Goal: Information Seeking & Learning: Compare options

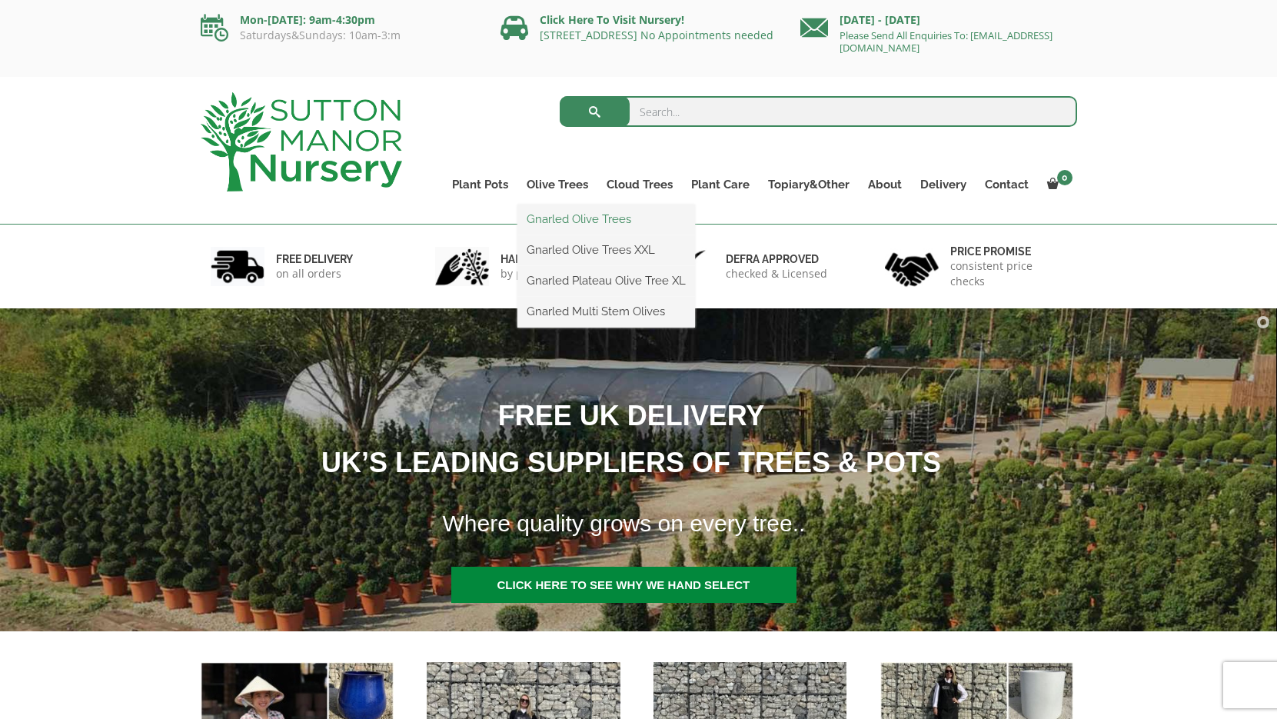
click at [561, 215] on link "Gnarled Olive Trees" at bounding box center [606, 219] width 178 height 23
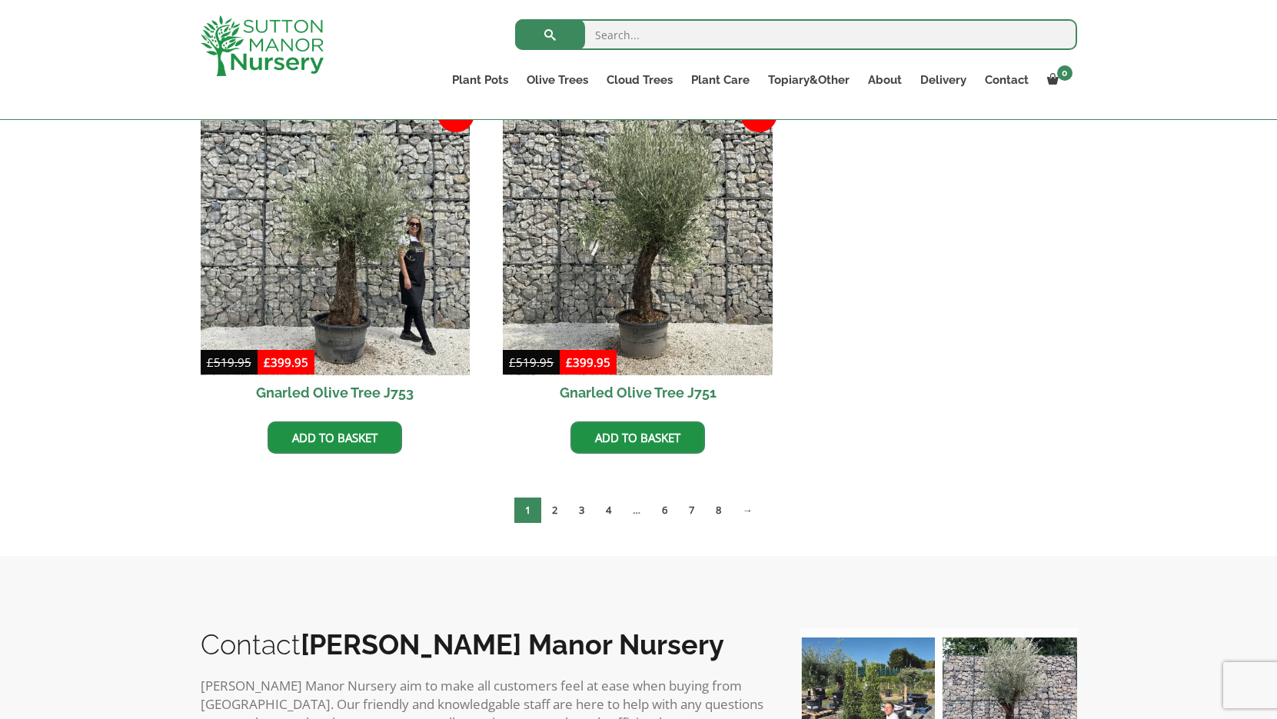
scroll to position [1562, 0]
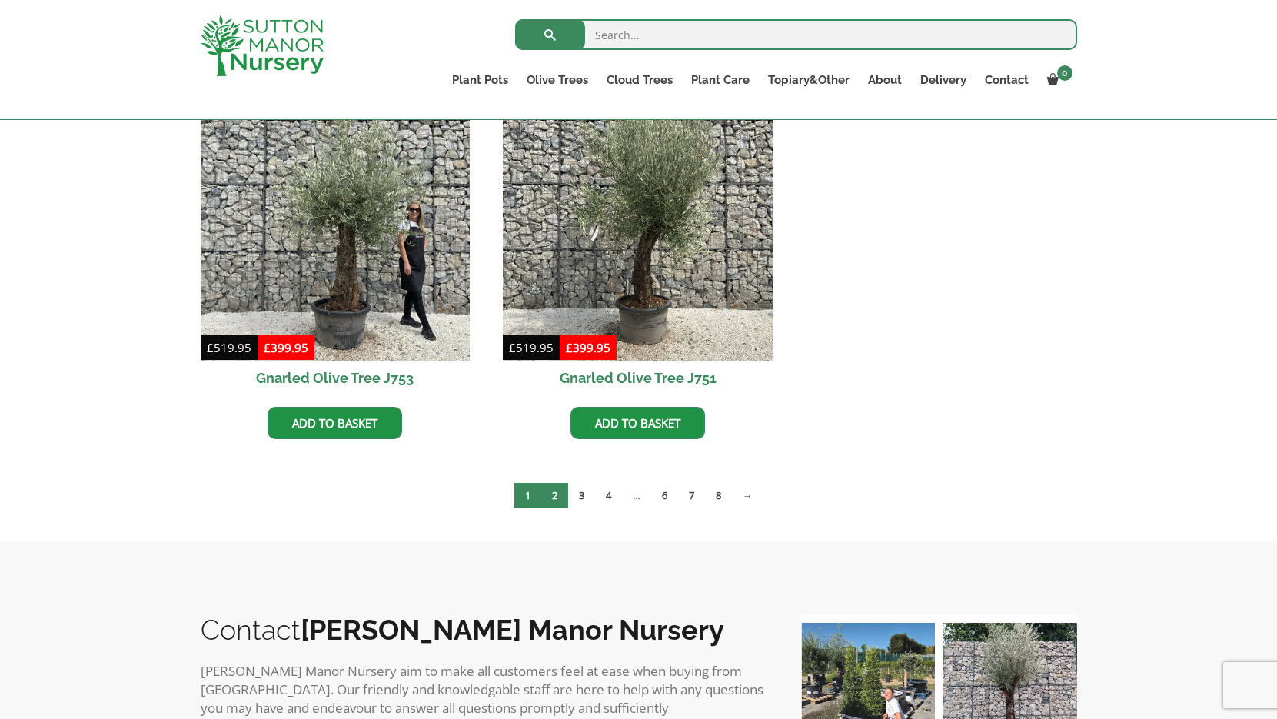
click at [555, 491] on link "2" at bounding box center [554, 495] width 27 height 25
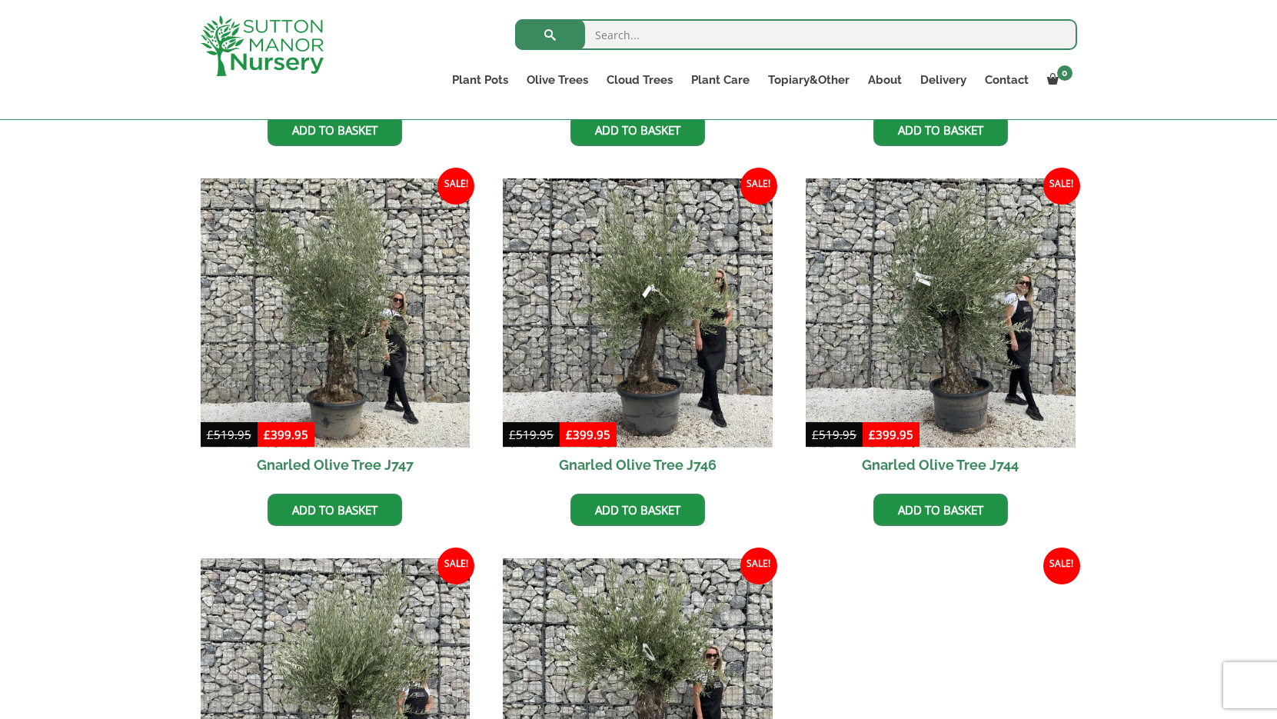
scroll to position [721, 0]
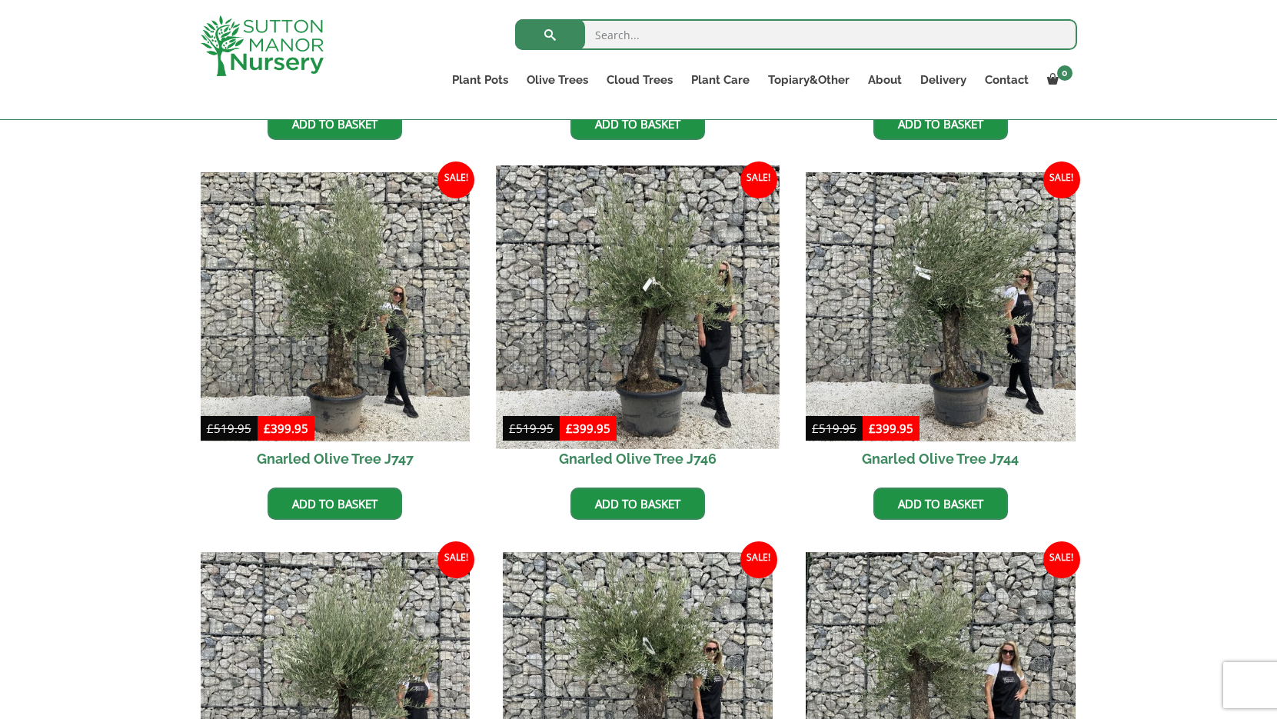
click at [648, 342] on img at bounding box center [638, 306] width 283 height 283
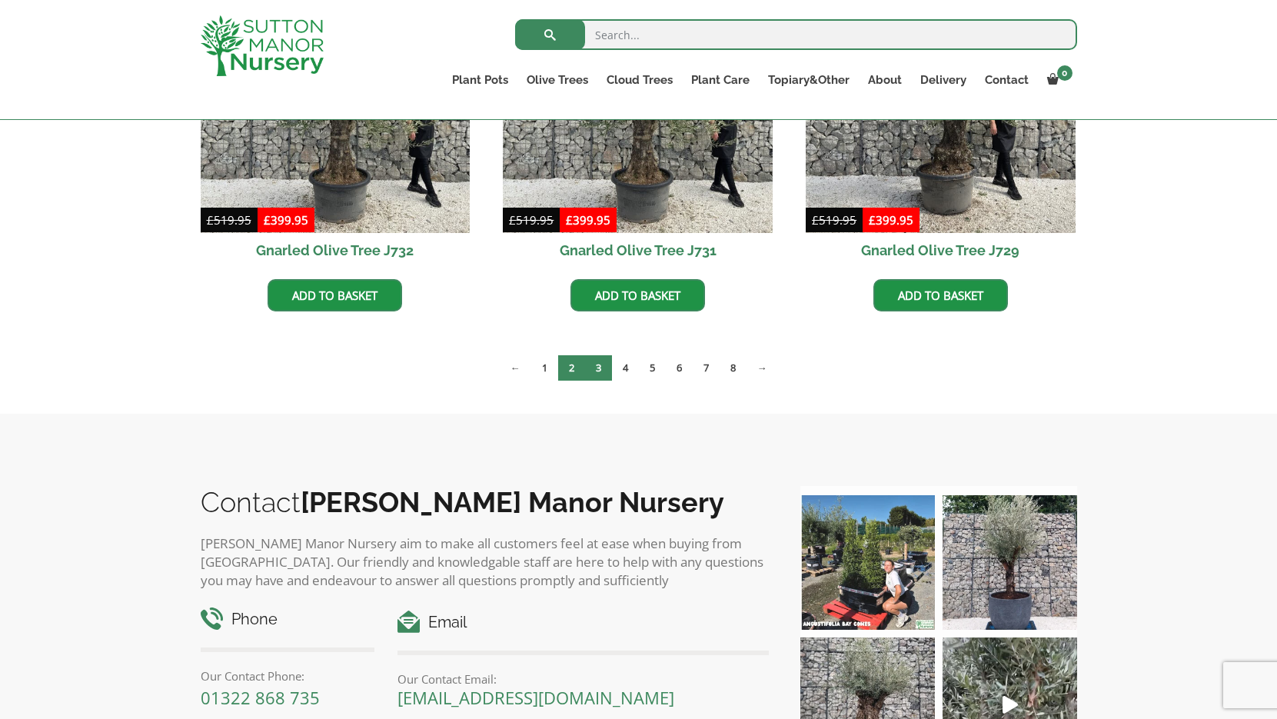
scroll to position [2071, 0]
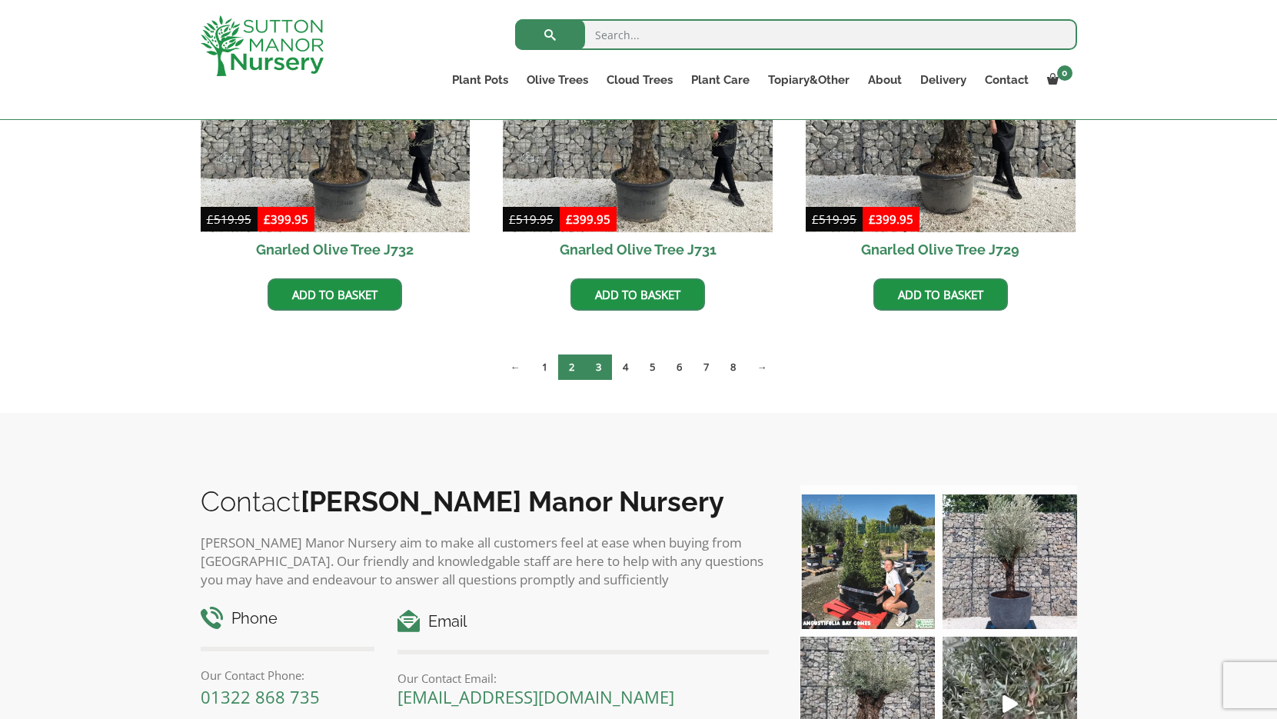
click at [602, 373] on link "3" at bounding box center [598, 366] width 27 height 25
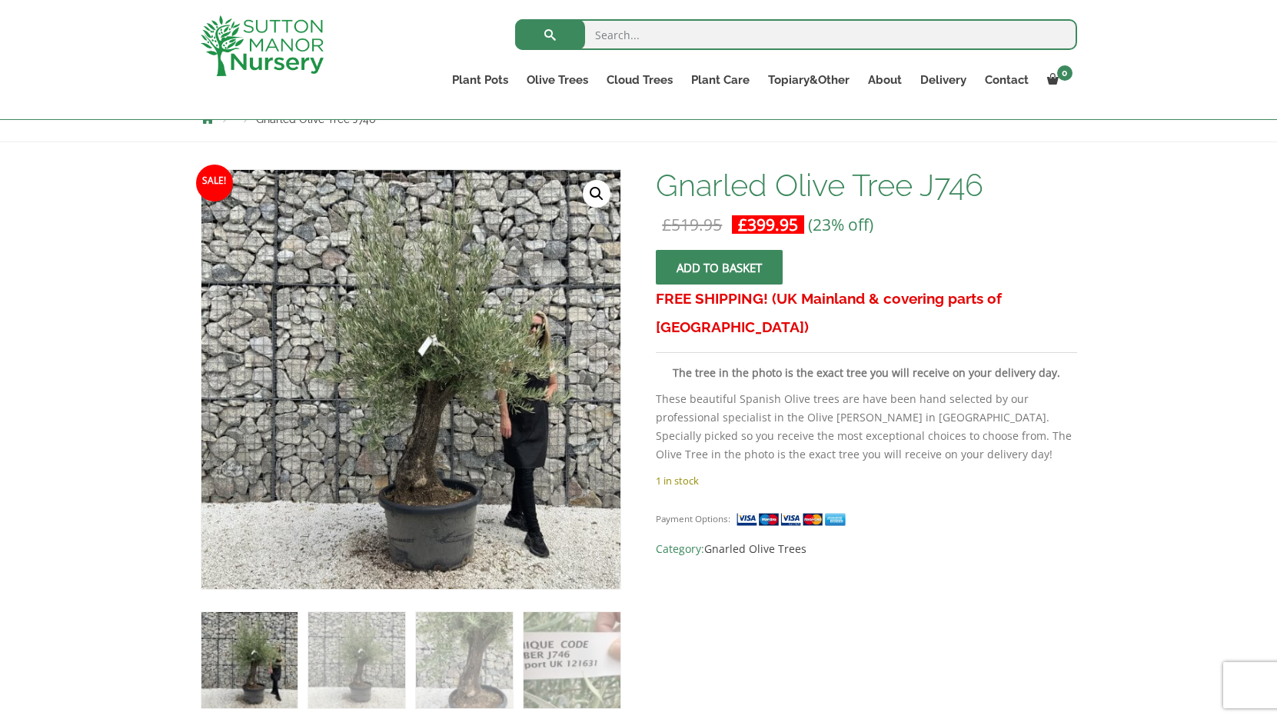
scroll to position [194, 0]
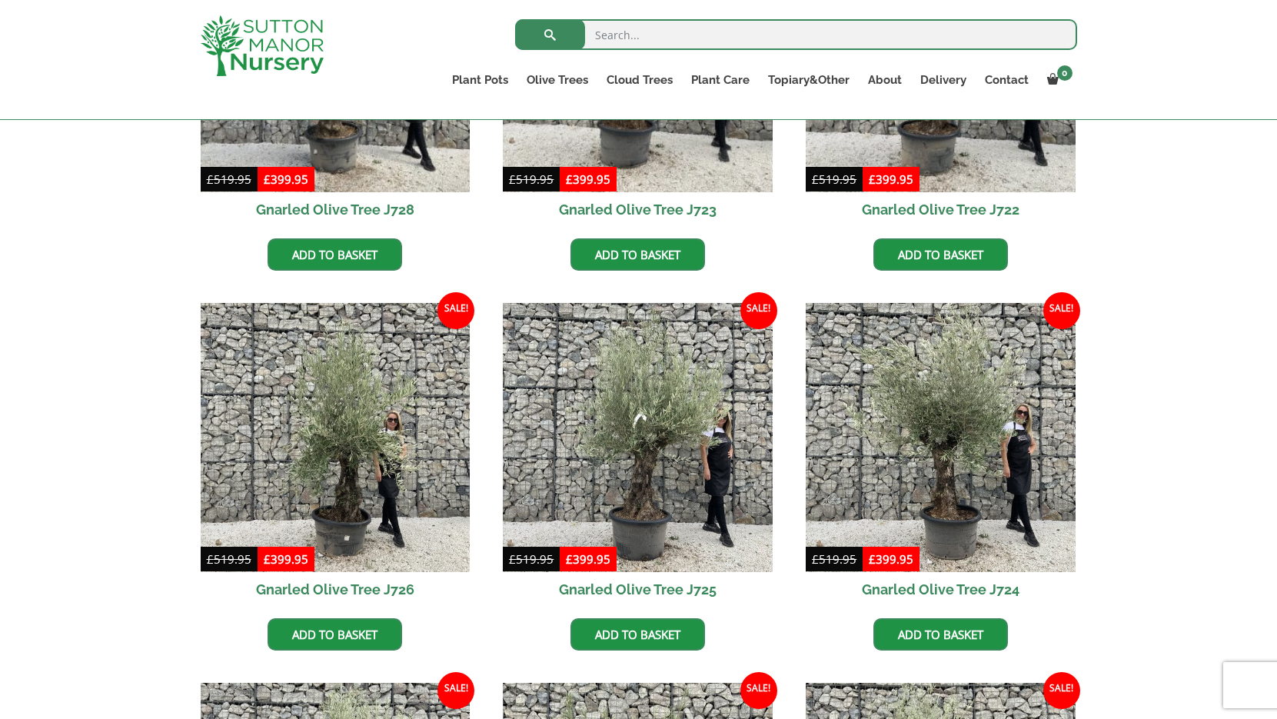
scroll to position [595, 0]
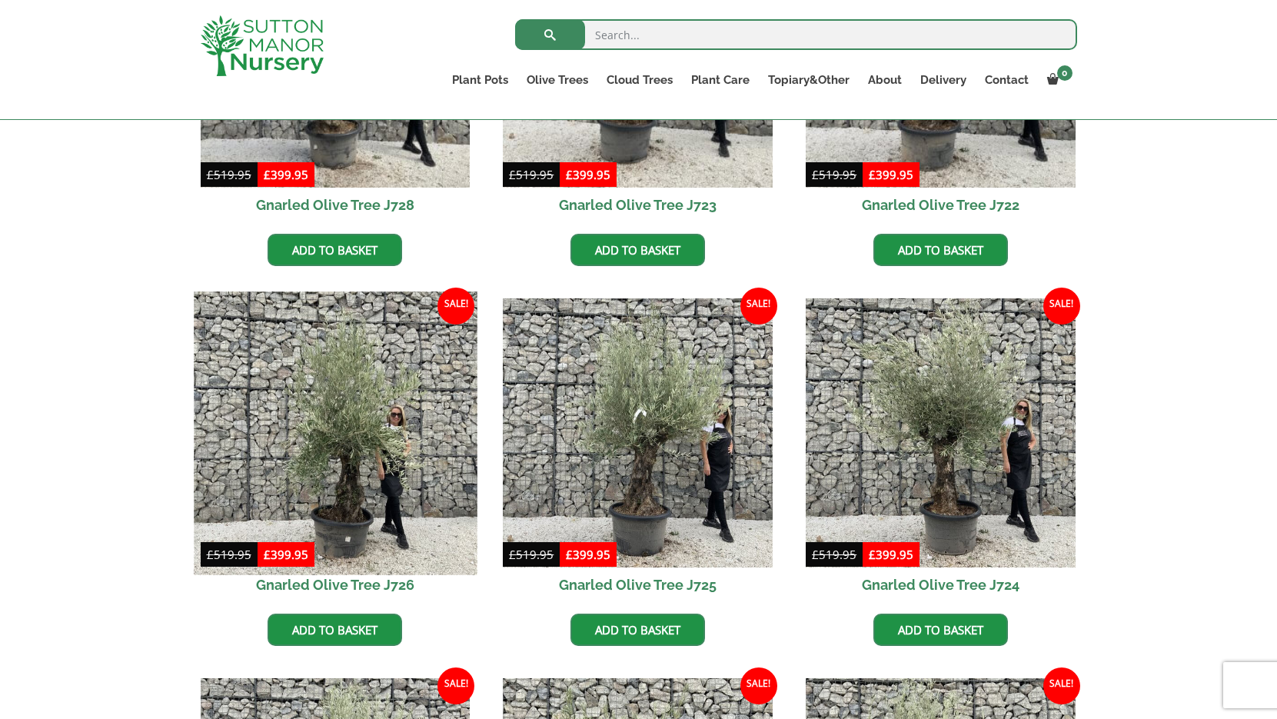
click at [355, 477] on img at bounding box center [335, 432] width 283 height 283
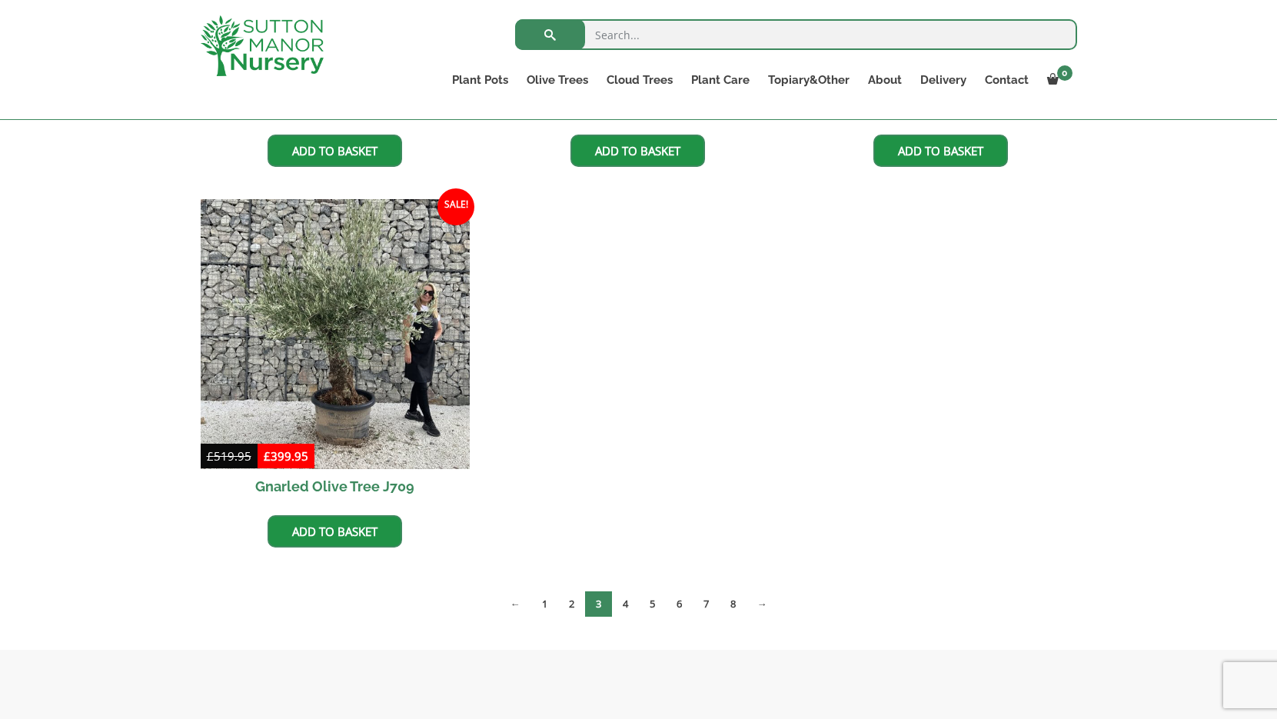
scroll to position [2215, 0]
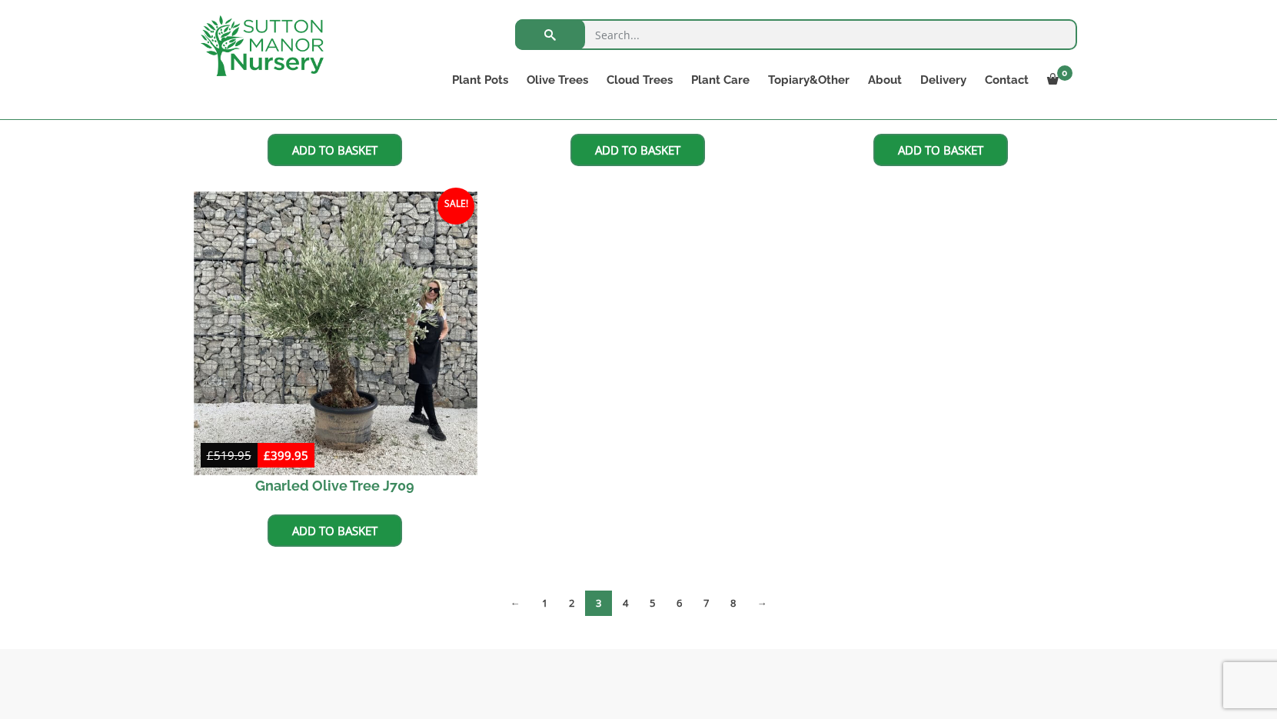
click at [353, 384] on img at bounding box center [335, 333] width 283 height 283
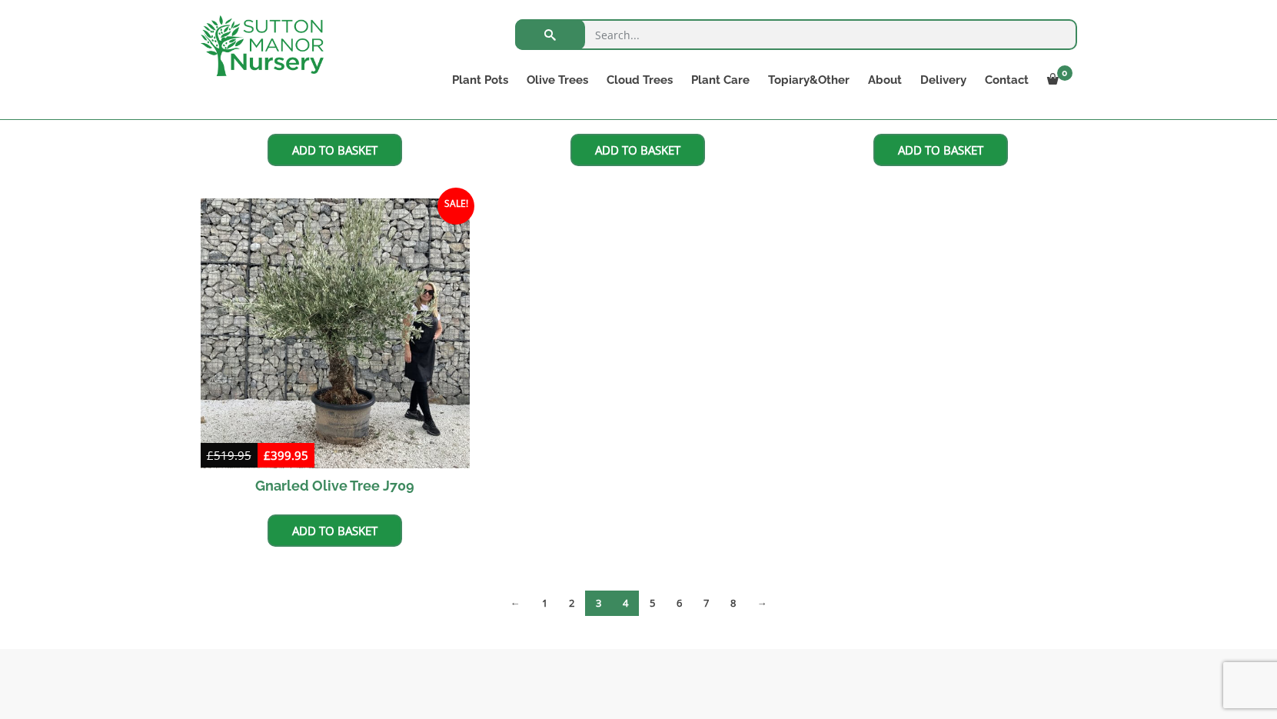
click at [627, 602] on link "4" at bounding box center [625, 602] width 27 height 25
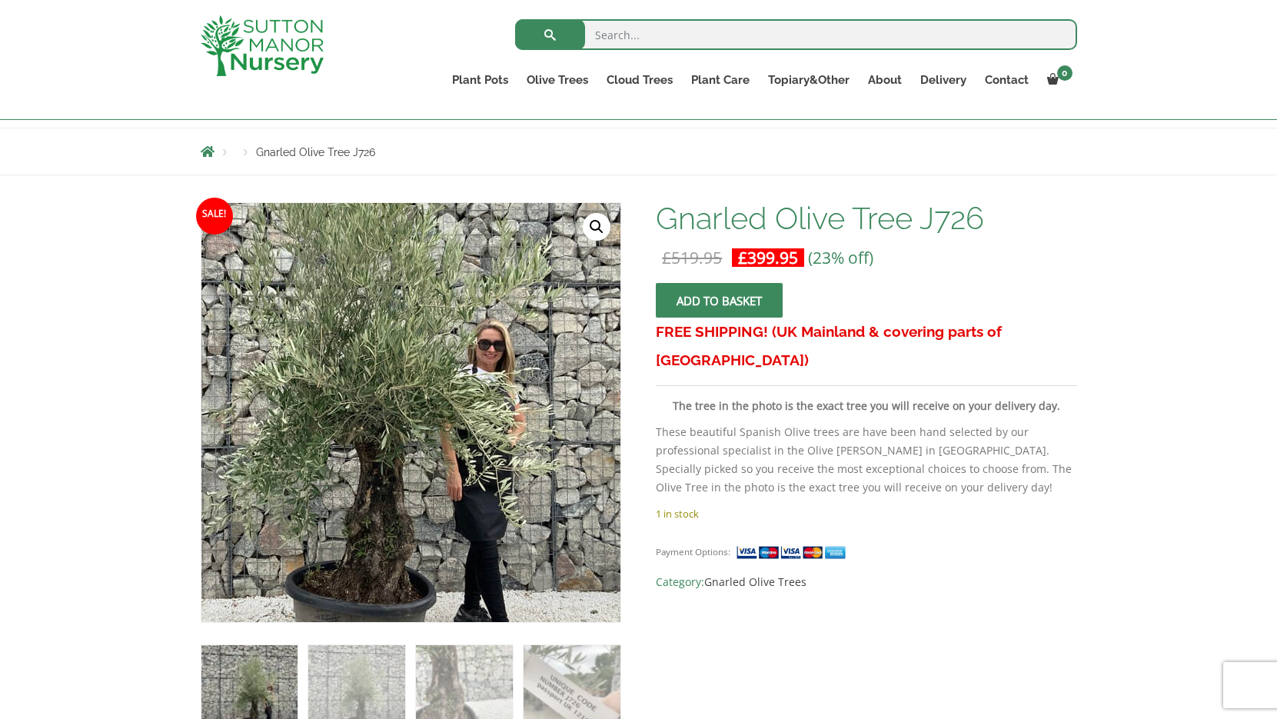
scroll to position [171, 0]
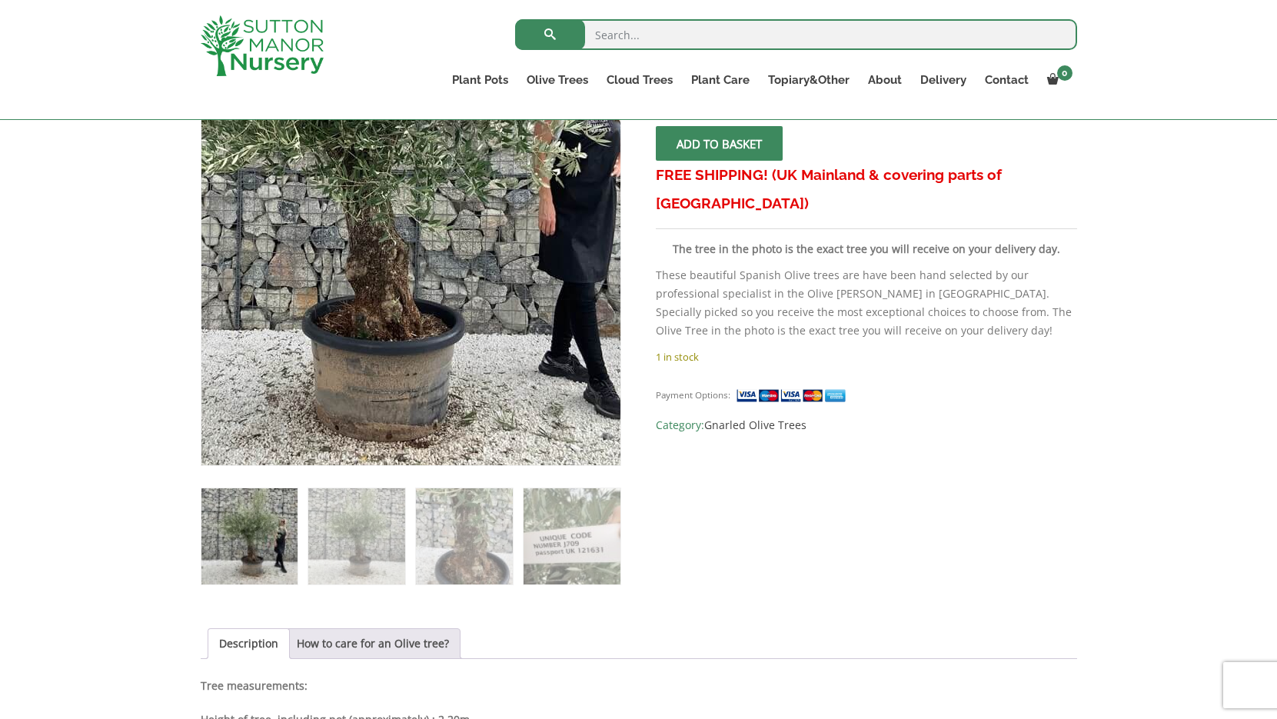
scroll to position [311, 0]
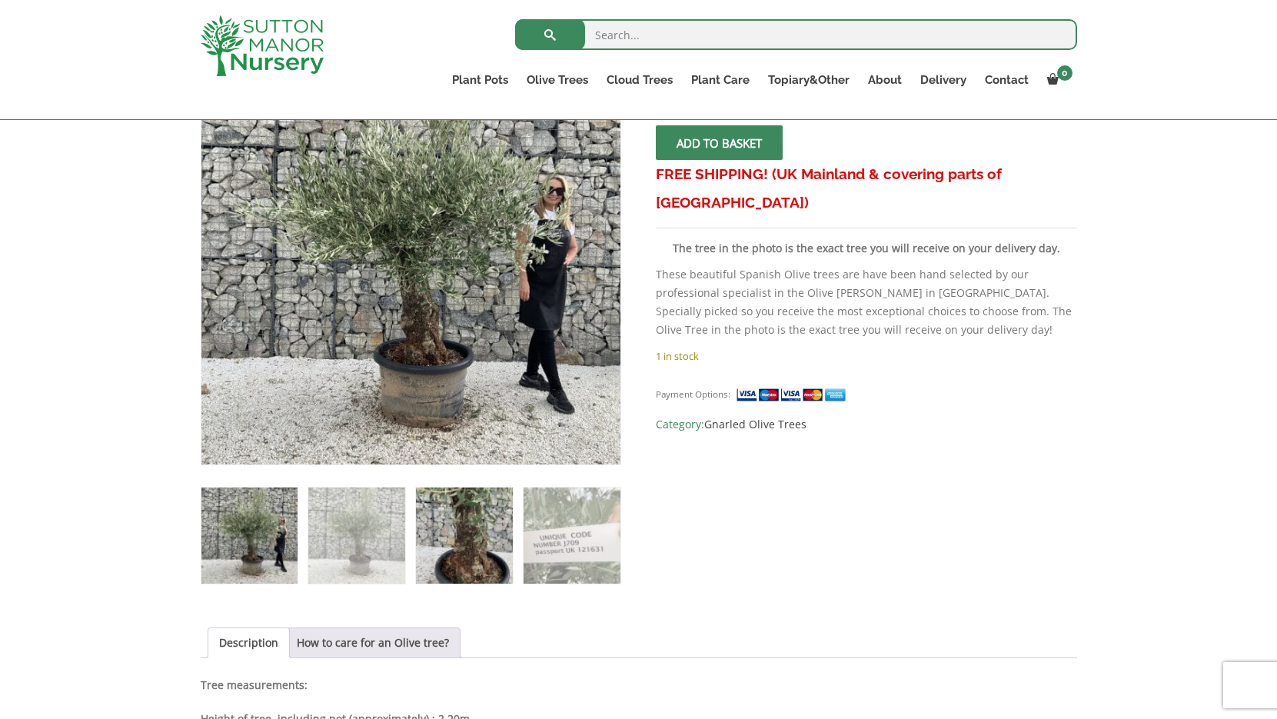
click at [459, 549] on img at bounding box center [464, 535] width 96 height 96
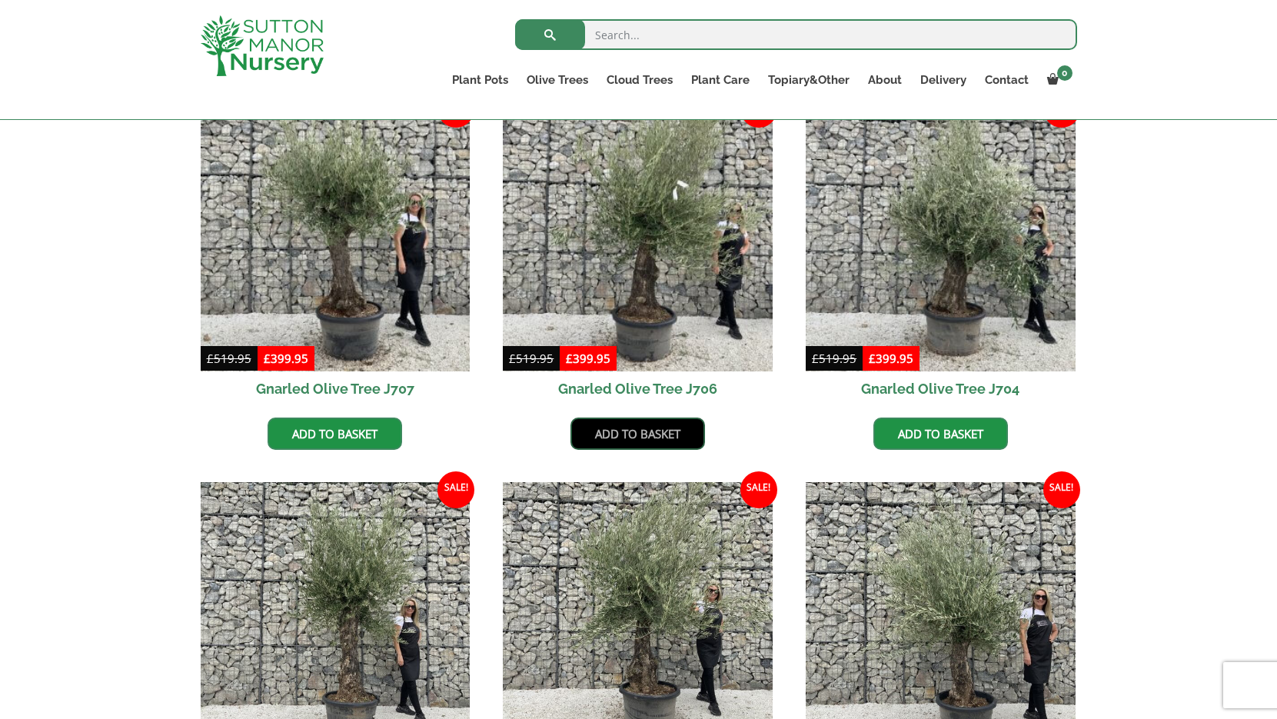
scroll to position [413, 0]
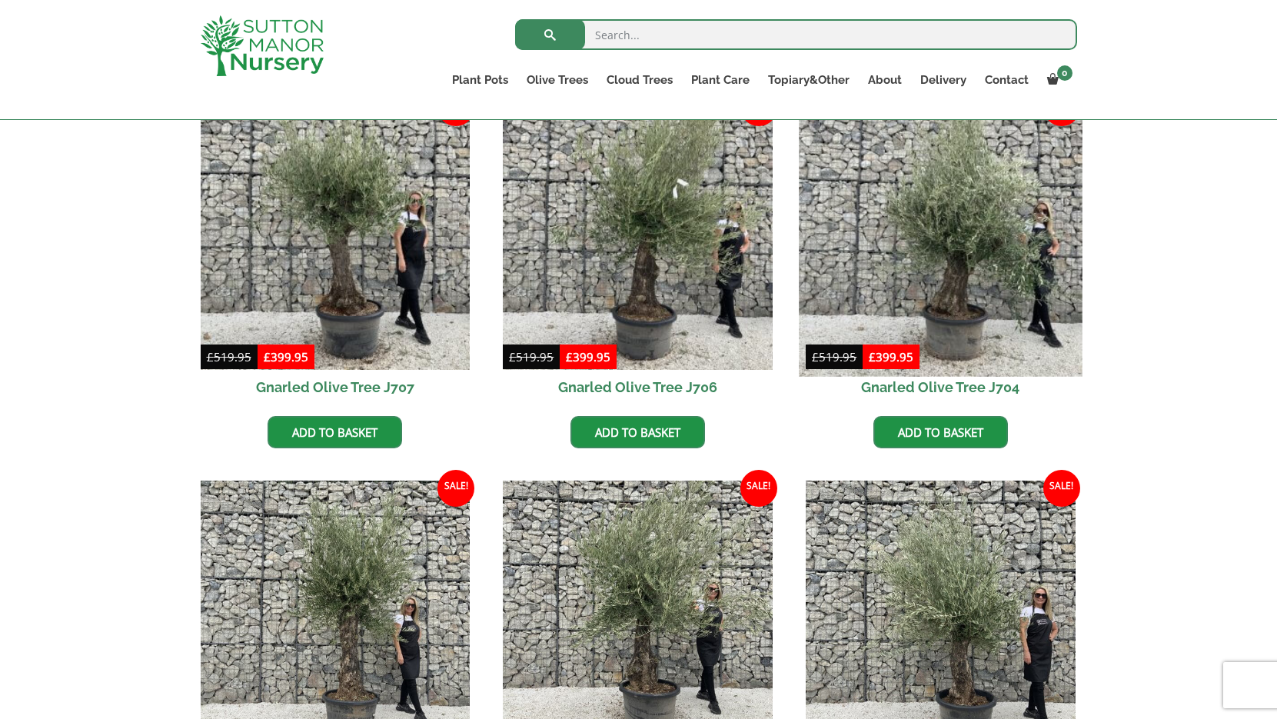
click at [964, 292] on img at bounding box center [940, 234] width 283 height 283
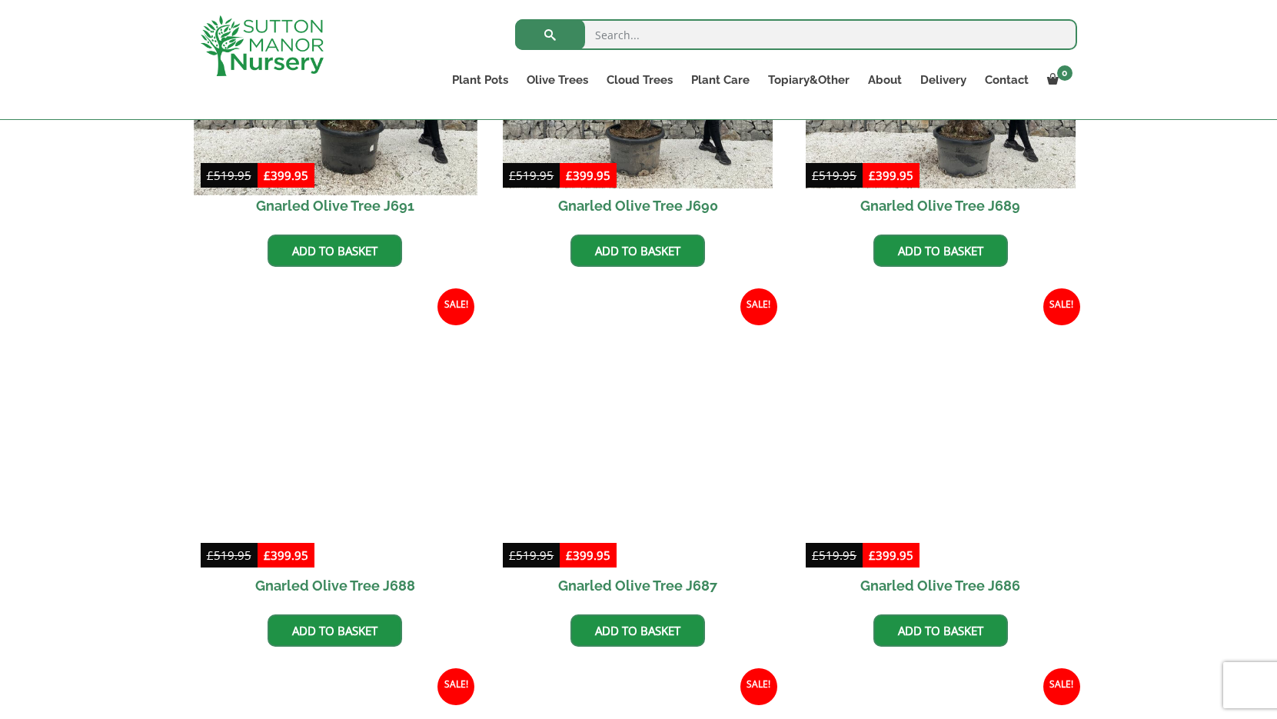
scroll to position [1399, 0]
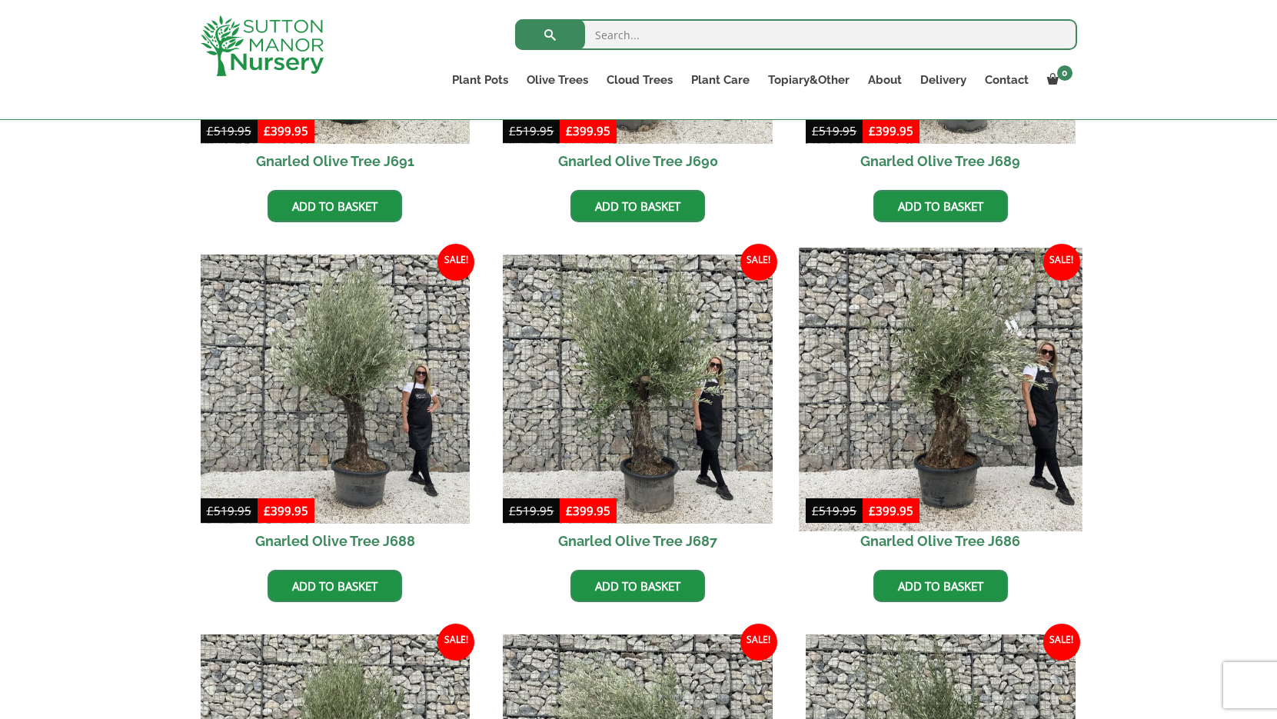
click at [968, 458] on img at bounding box center [940, 389] width 283 height 283
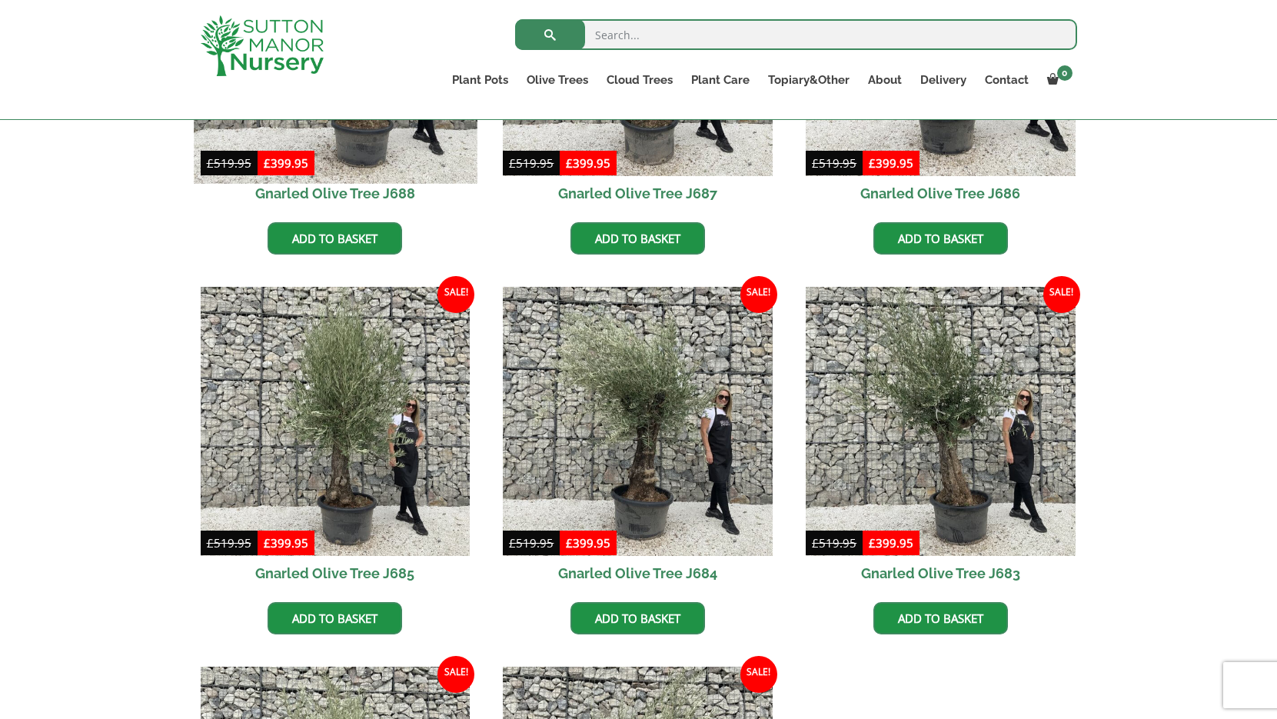
scroll to position [1765, 0]
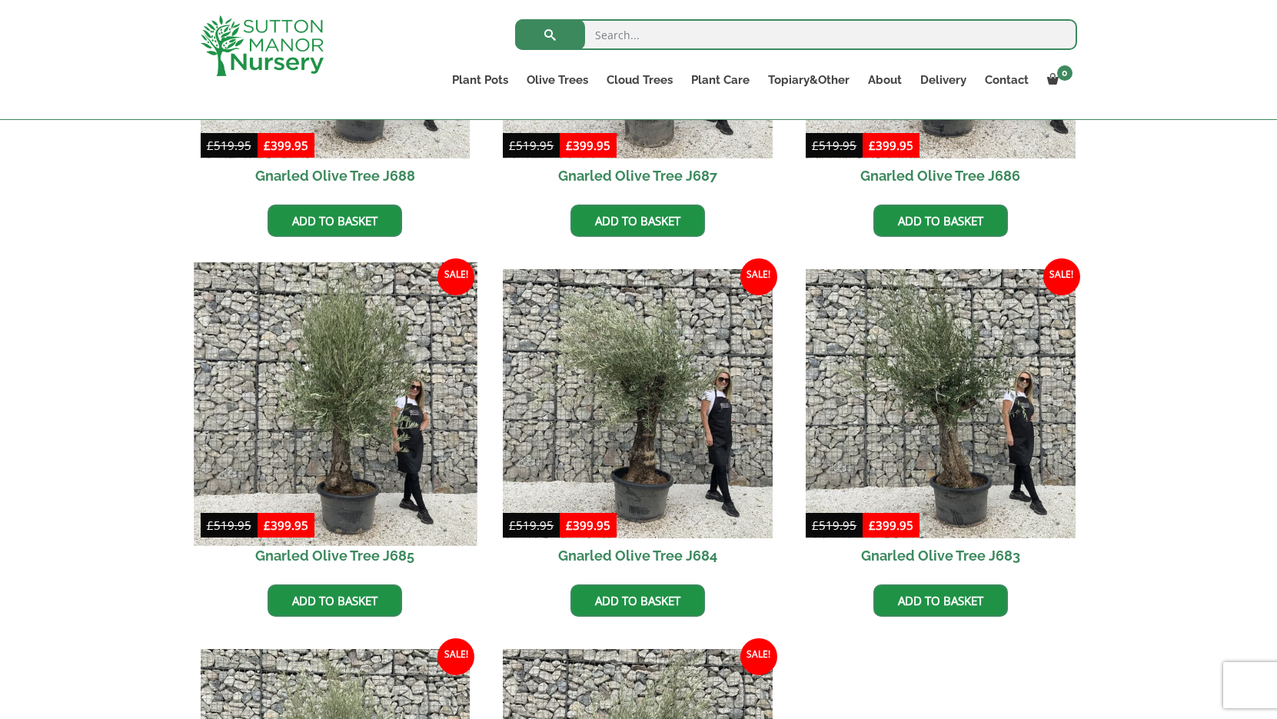
click at [341, 478] on img at bounding box center [335, 403] width 283 height 283
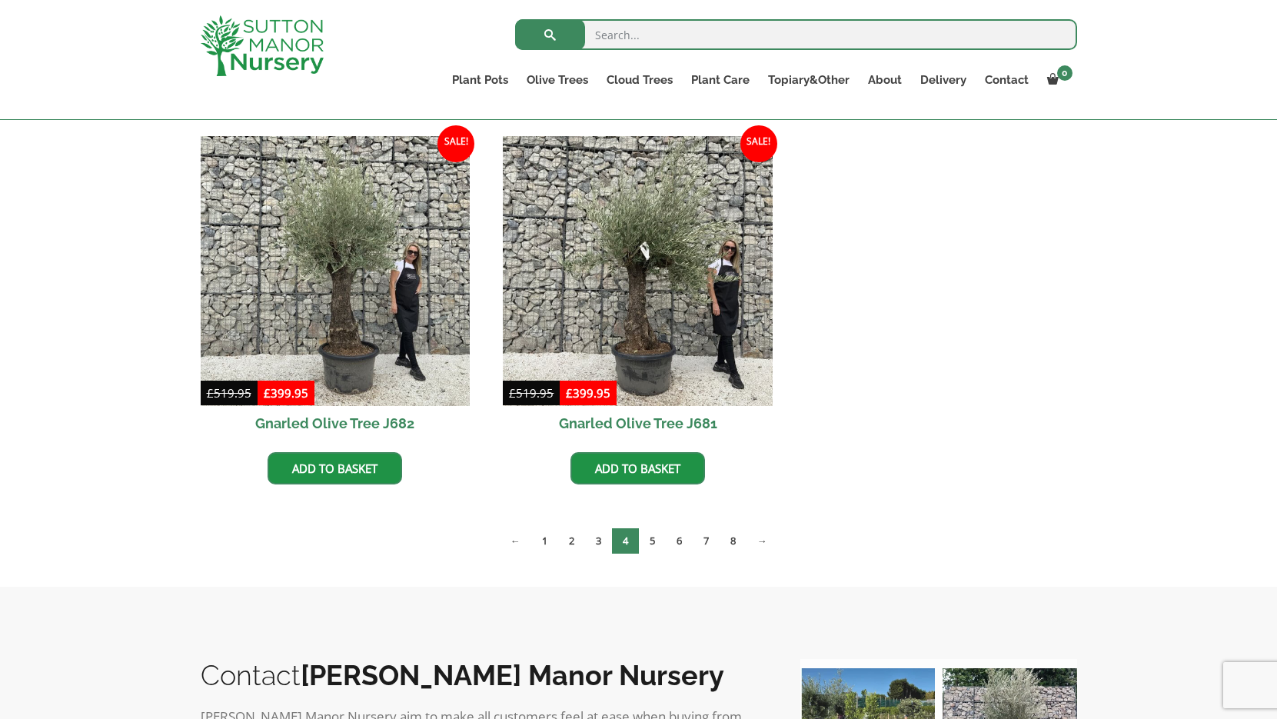
scroll to position [2280, 0]
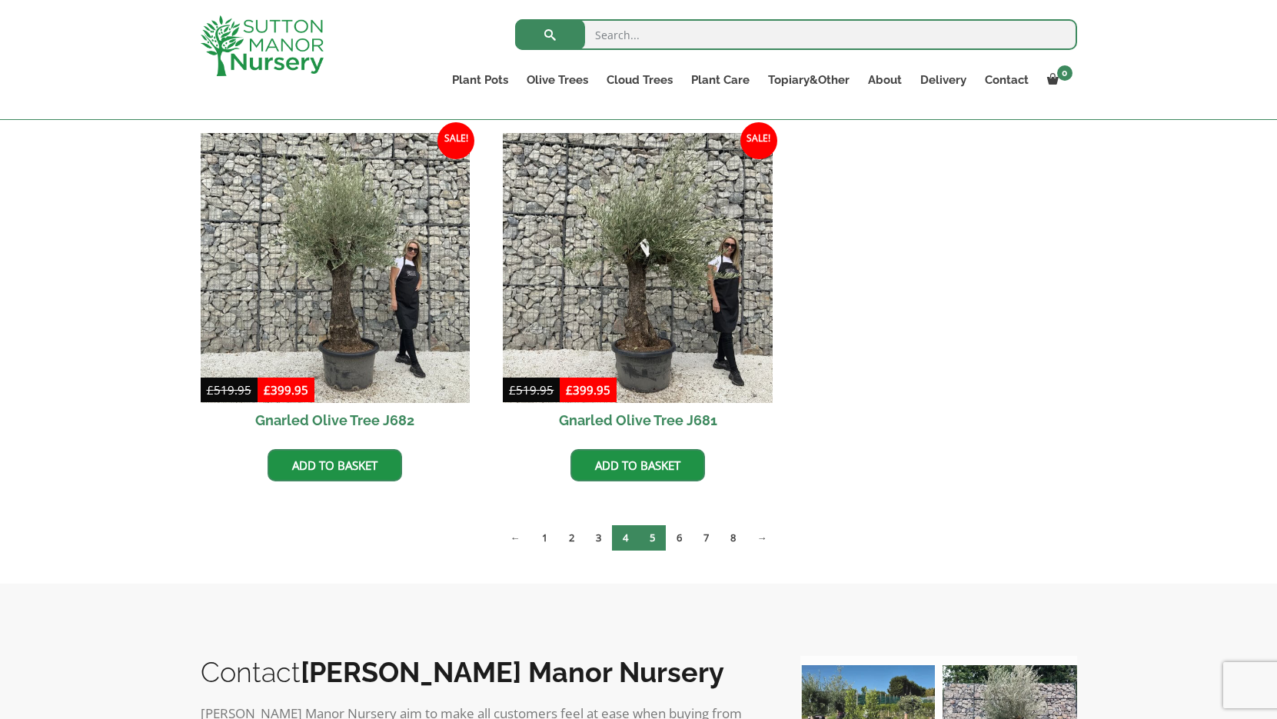
click at [653, 533] on link "5" at bounding box center [652, 537] width 27 height 25
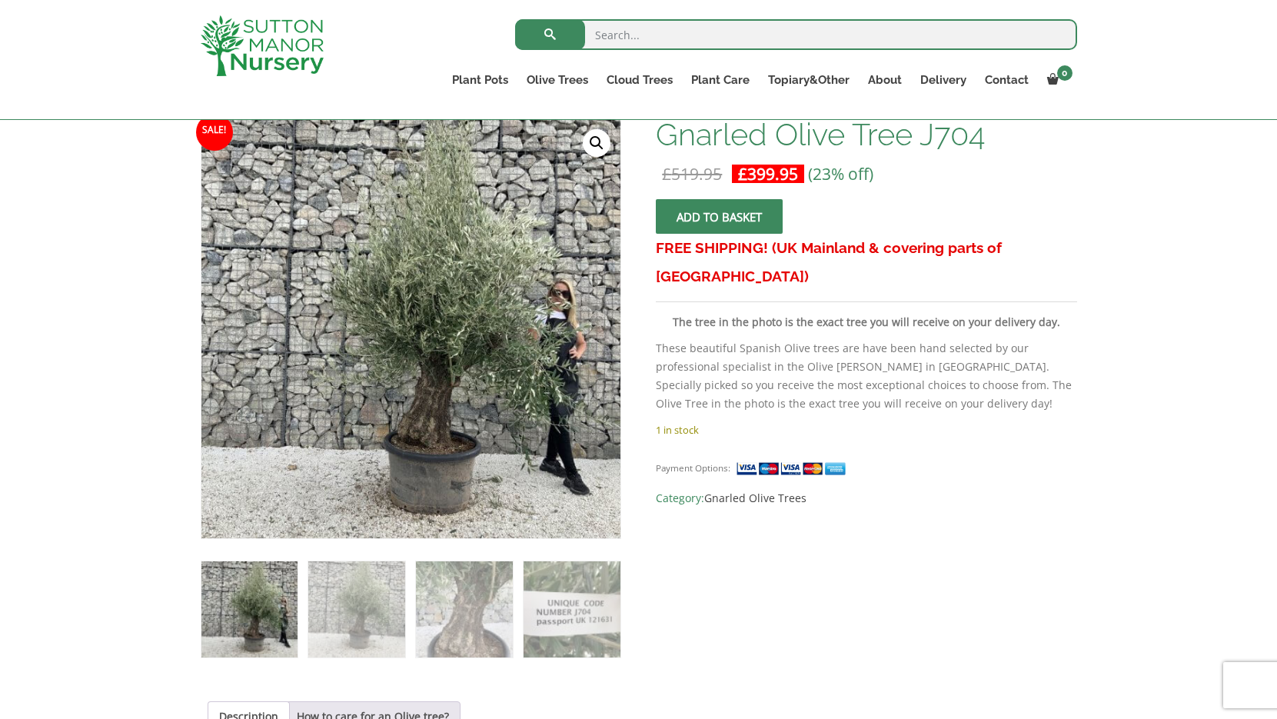
scroll to position [239, 0]
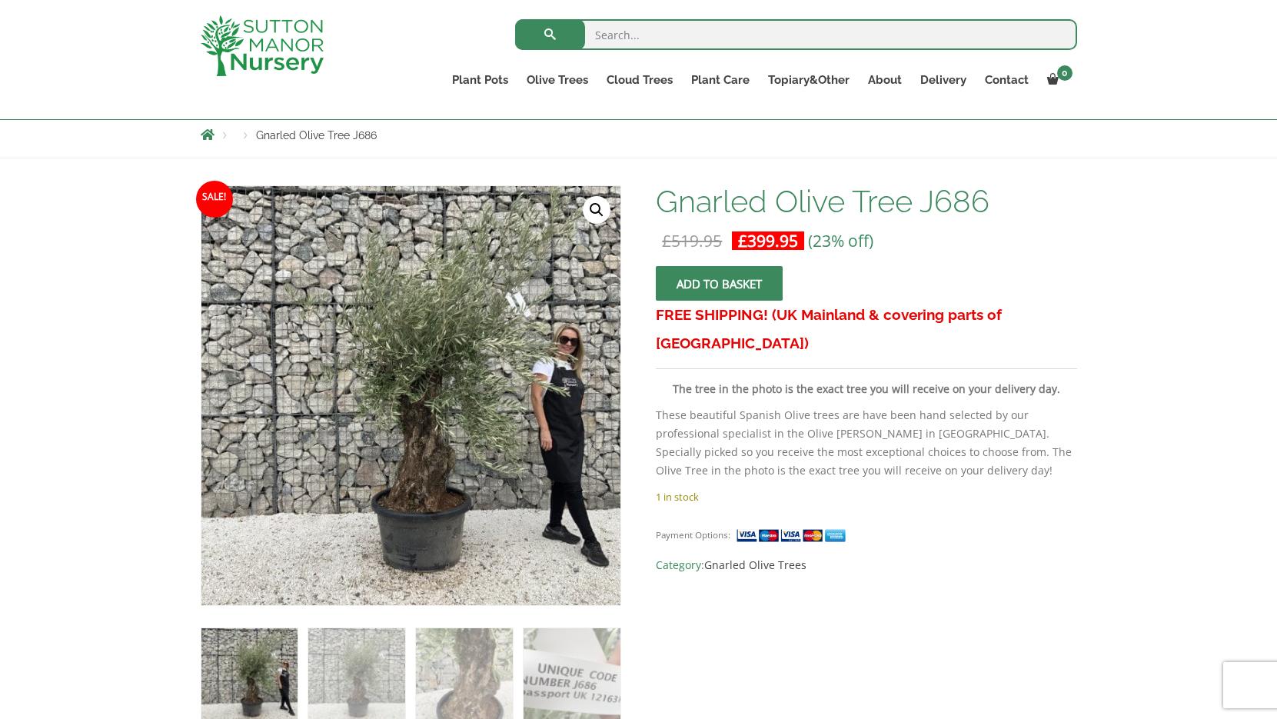
scroll to position [165, 0]
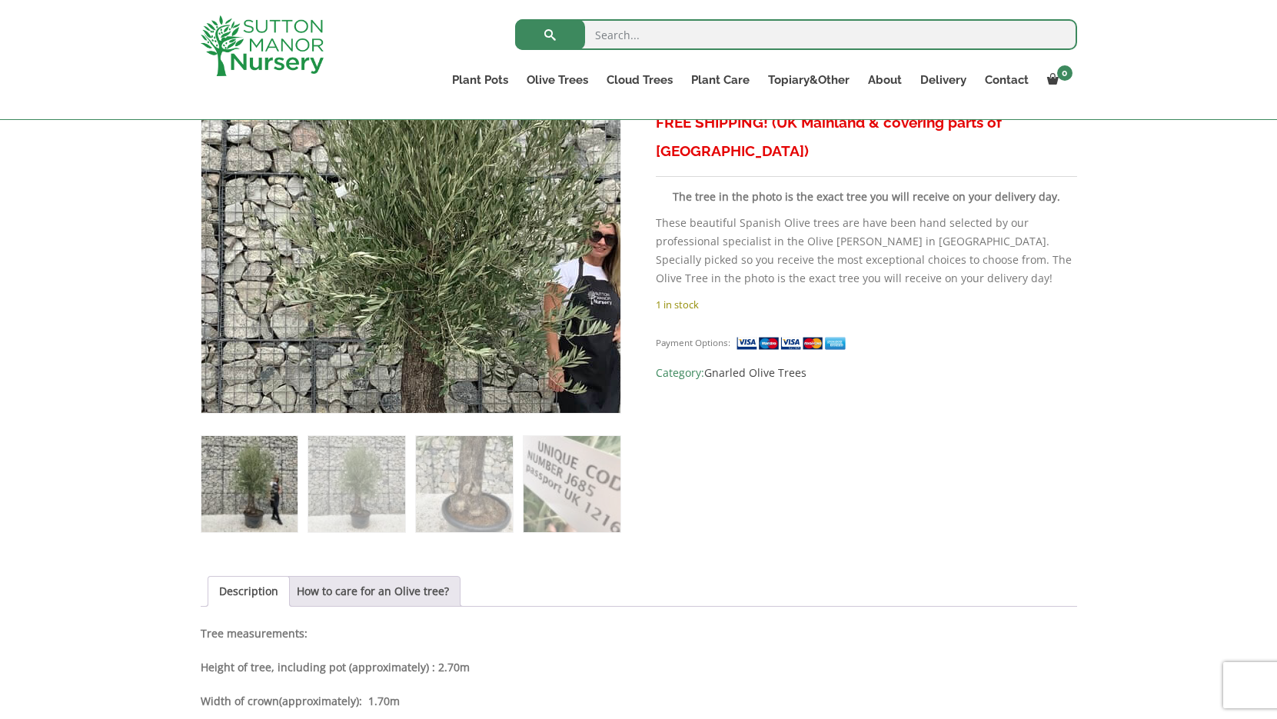
scroll to position [375, 0]
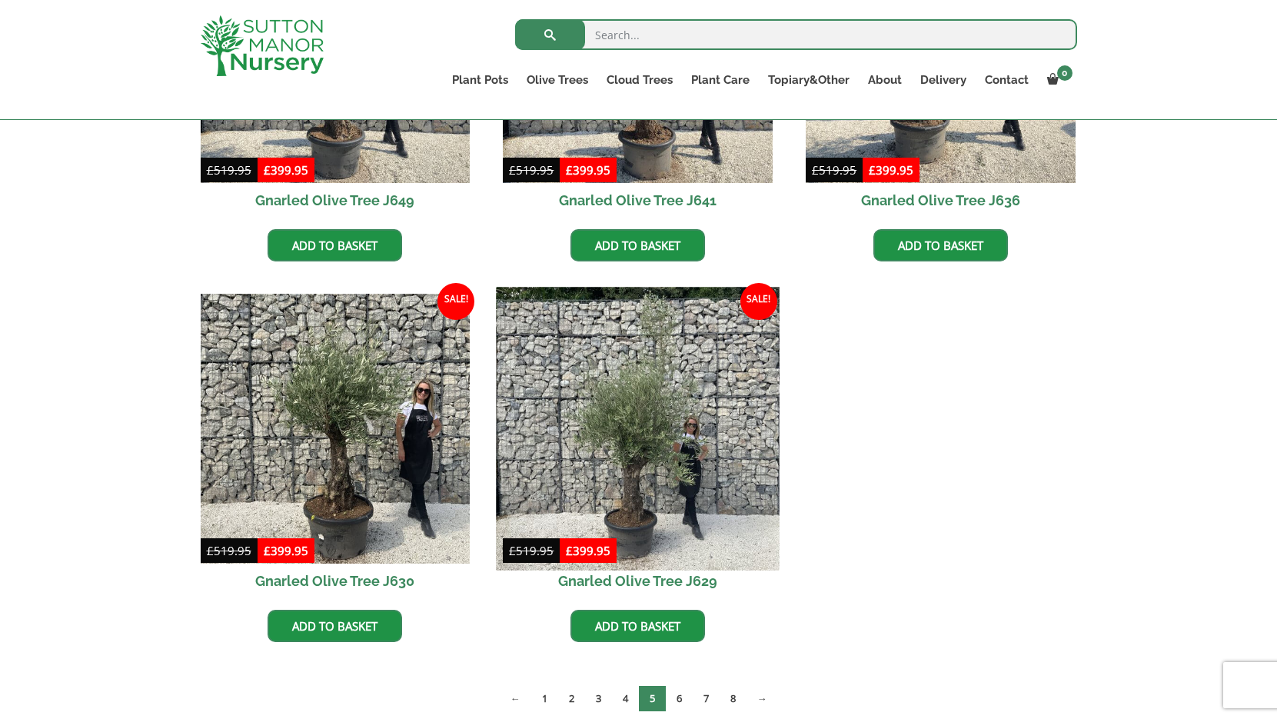
scroll to position [2144, 0]
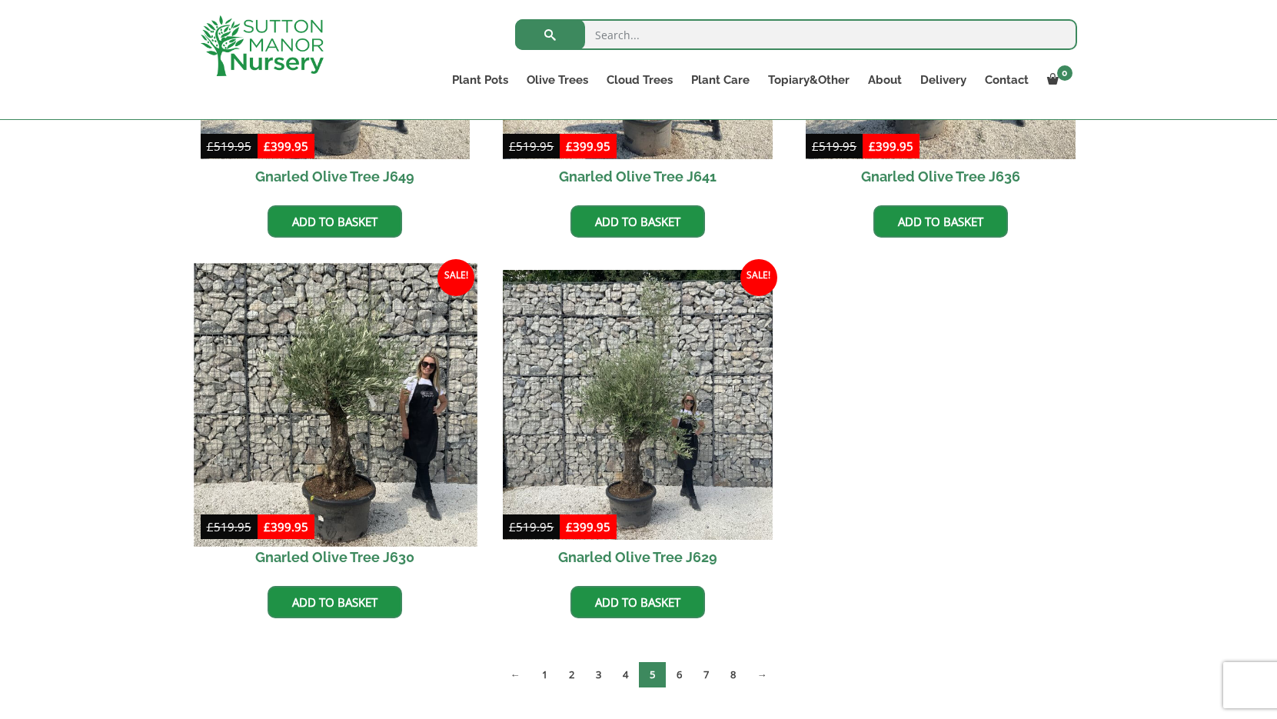
click at [344, 464] on img at bounding box center [335, 405] width 283 height 283
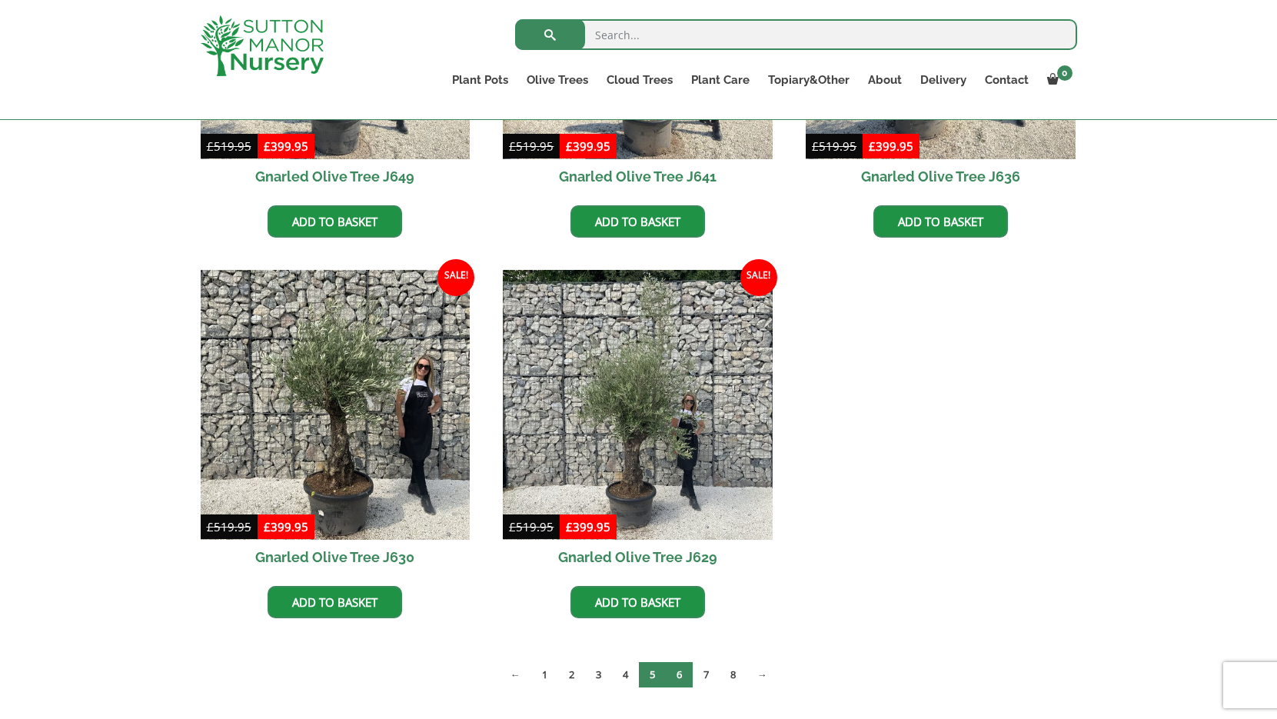
click at [676, 676] on link "6" at bounding box center [679, 674] width 27 height 25
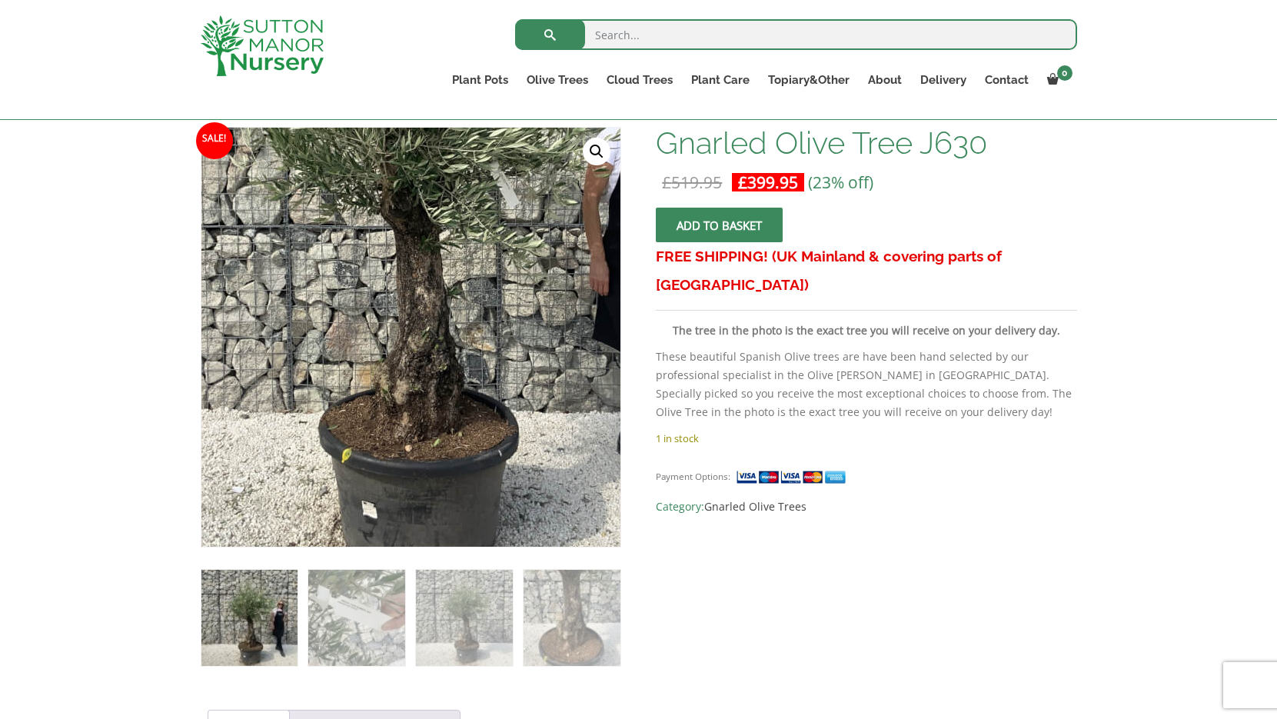
scroll to position [221, 0]
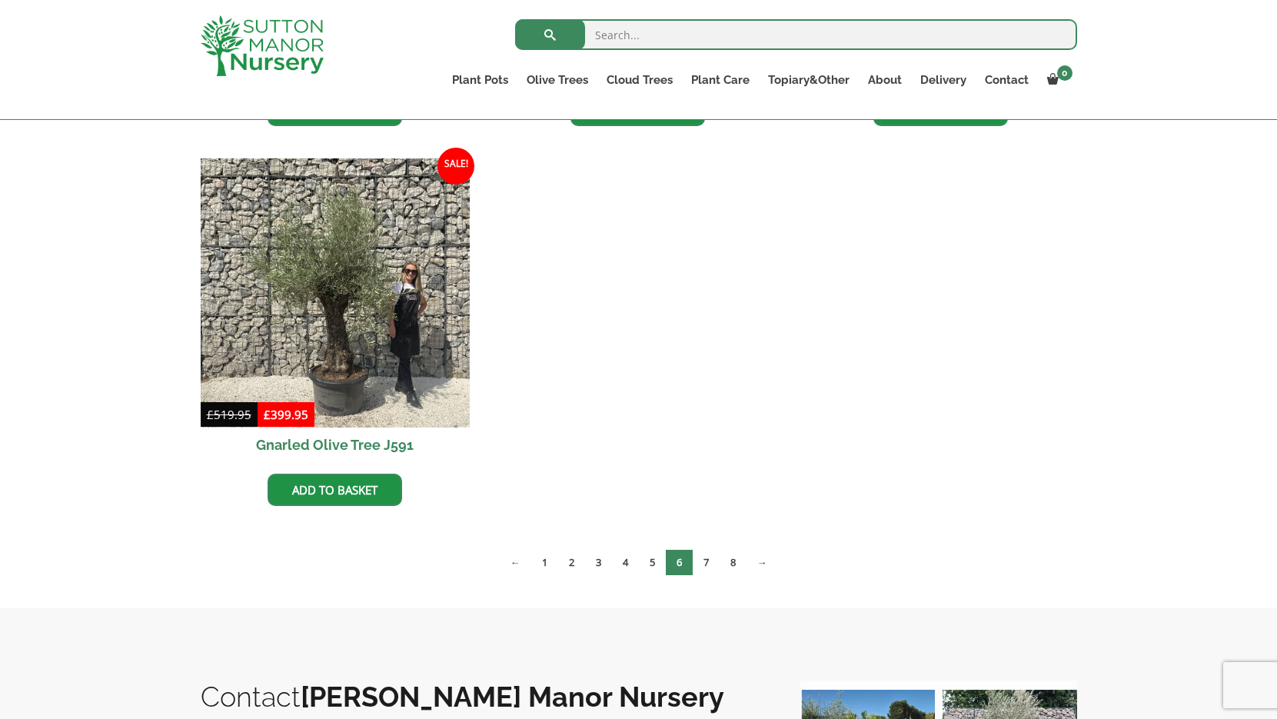
scroll to position [2644, 0]
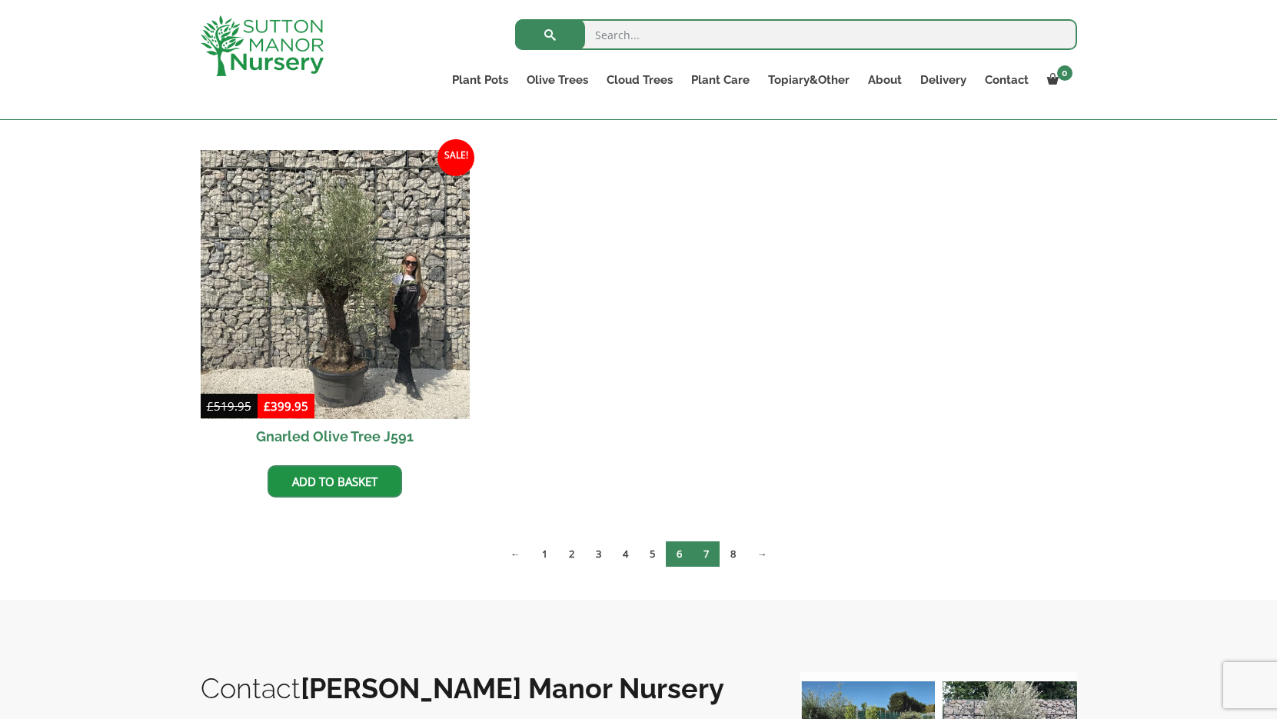
click at [705, 556] on link "7" at bounding box center [706, 553] width 27 height 25
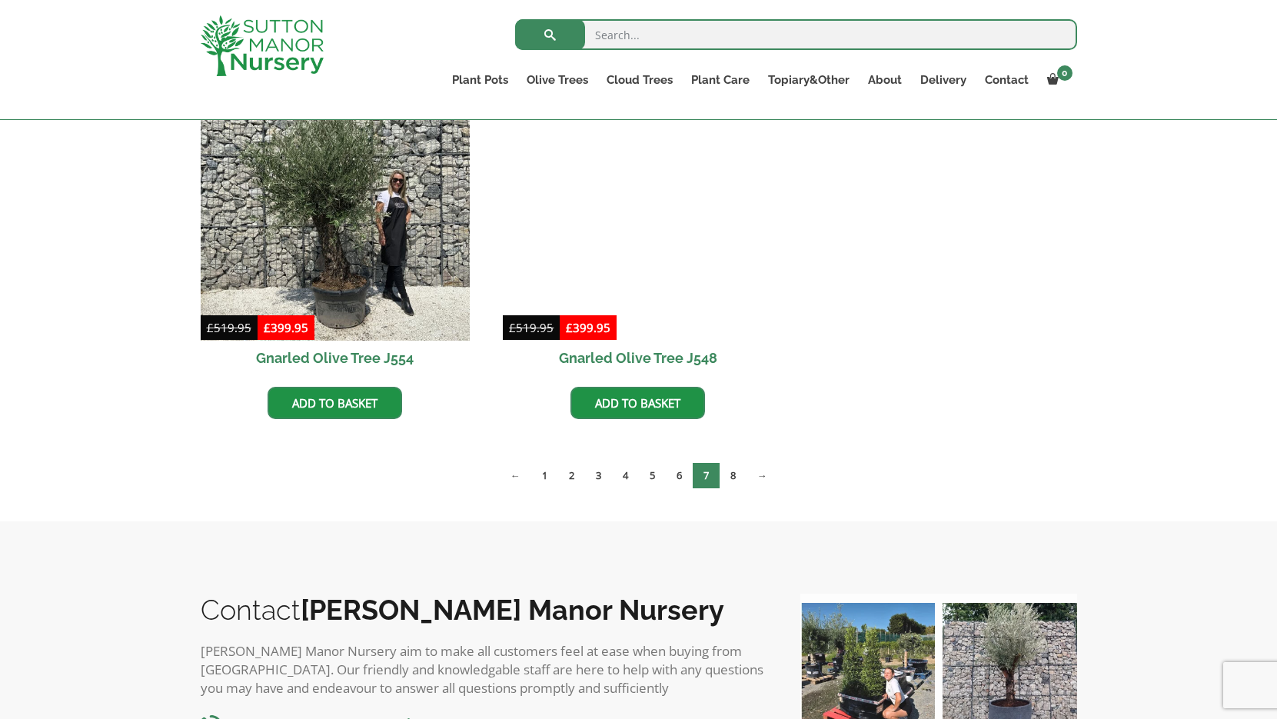
scroll to position [2750, 0]
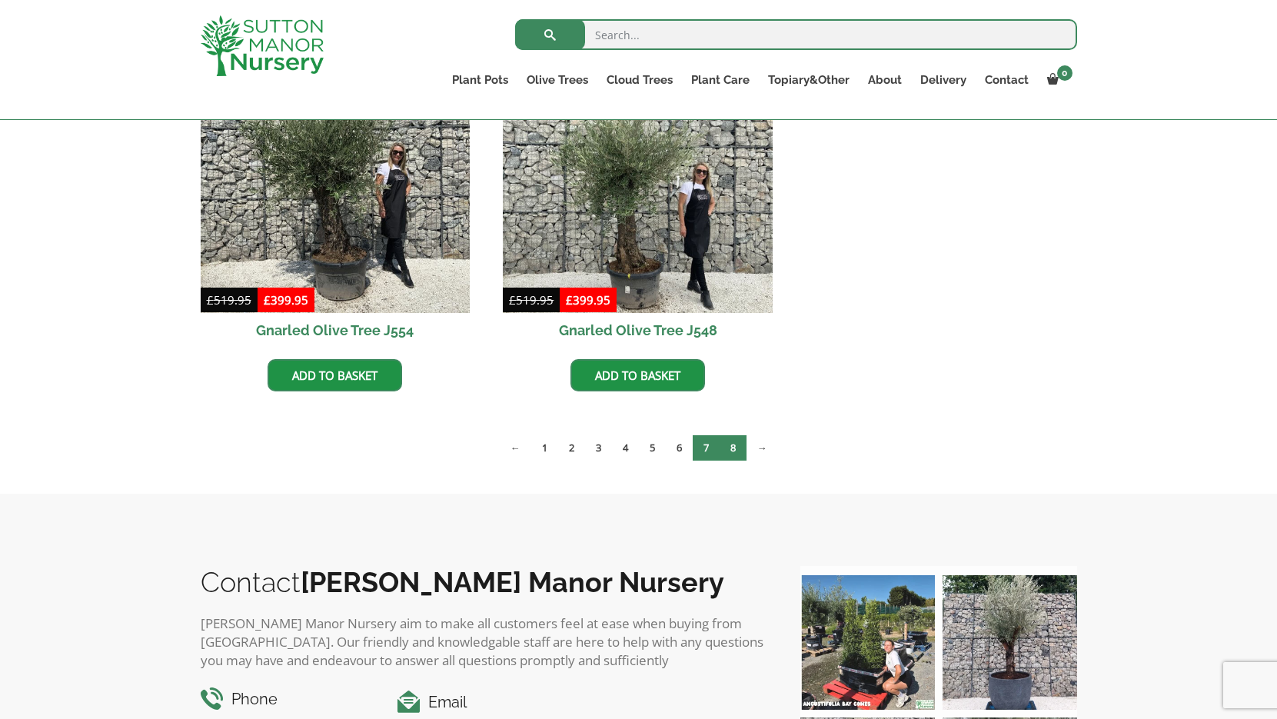
click at [736, 444] on link "8" at bounding box center [733, 447] width 27 height 25
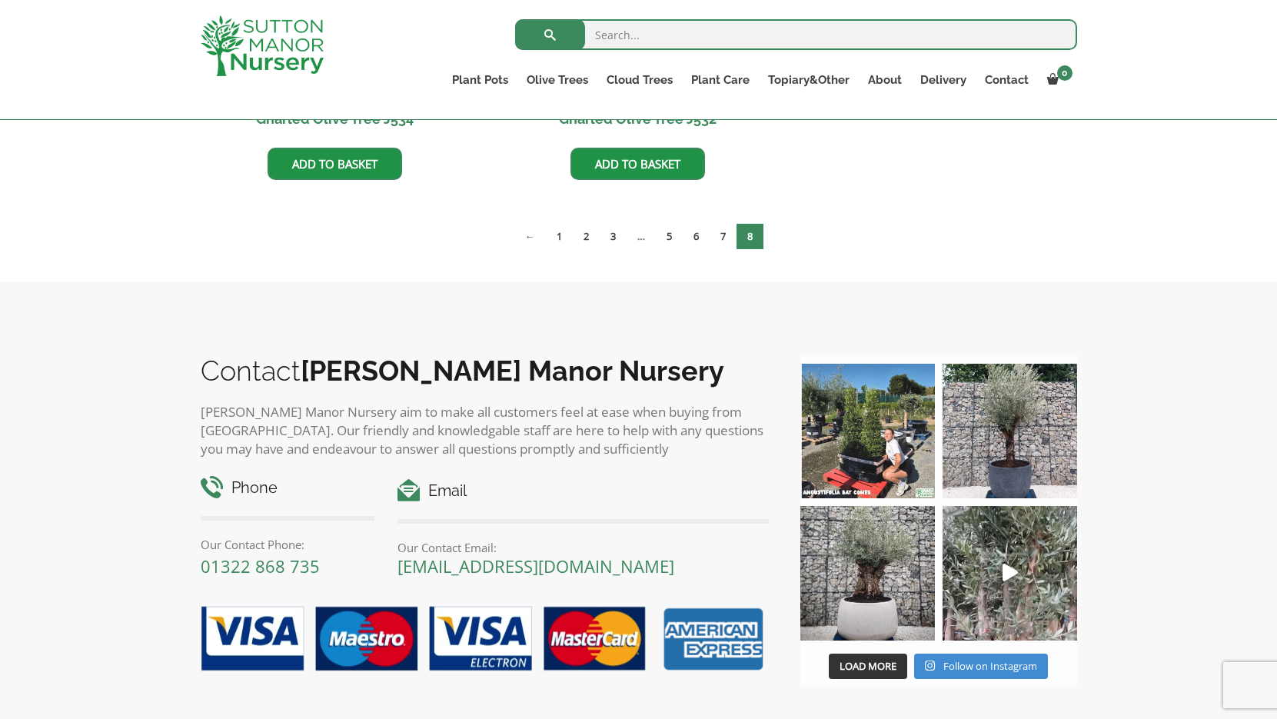
scroll to position [1456, 0]
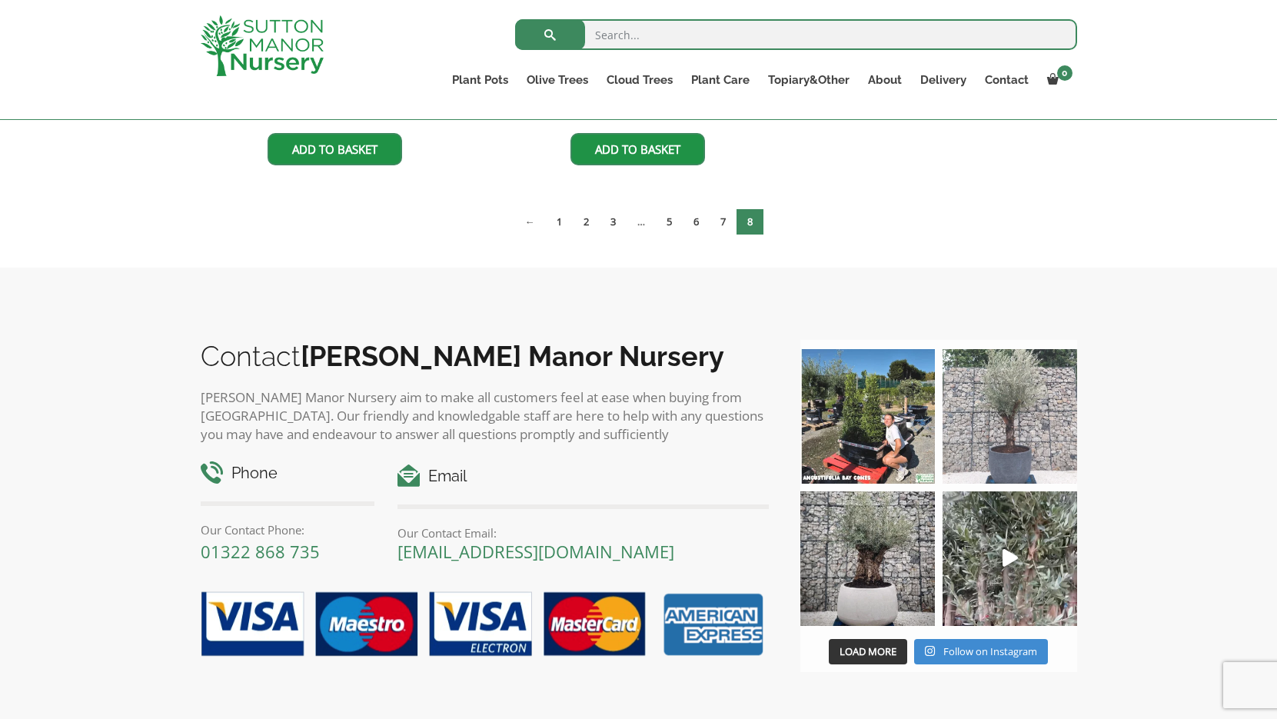
click at [1018, 441] on img at bounding box center [1010, 416] width 135 height 135
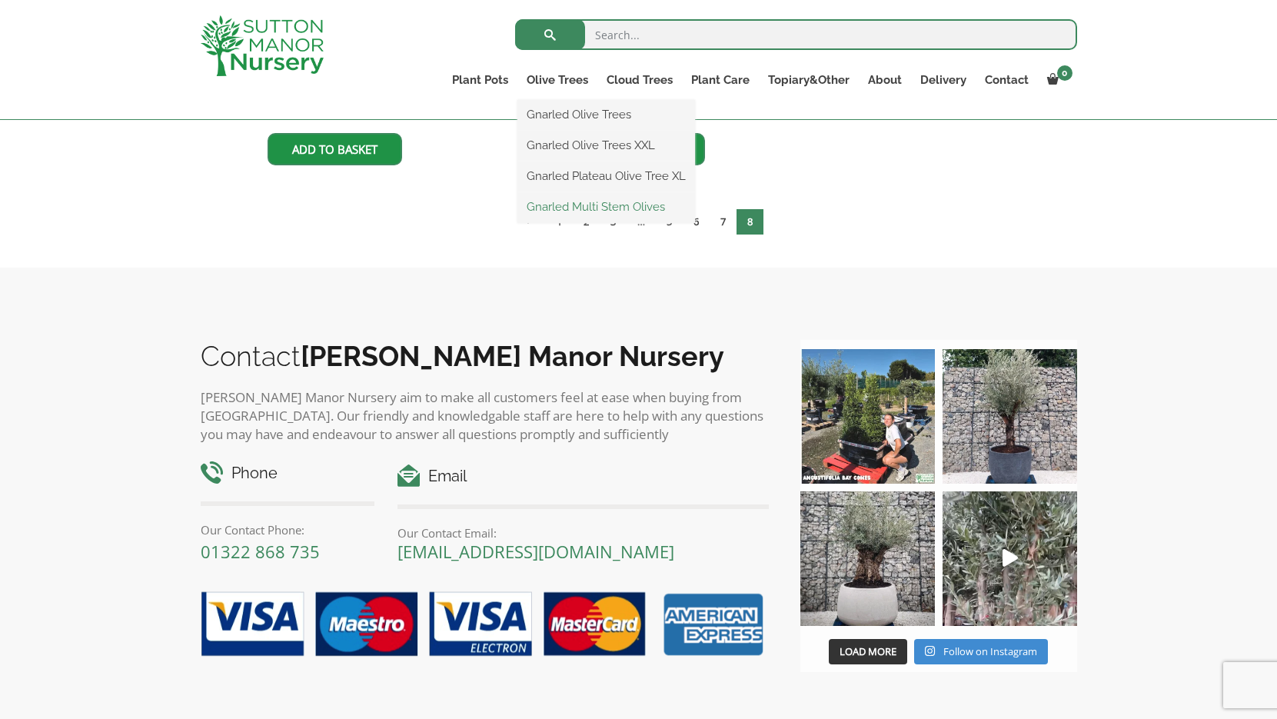
click at [565, 208] on link "Gnarled Multi Stem Olives" at bounding box center [606, 206] width 178 height 23
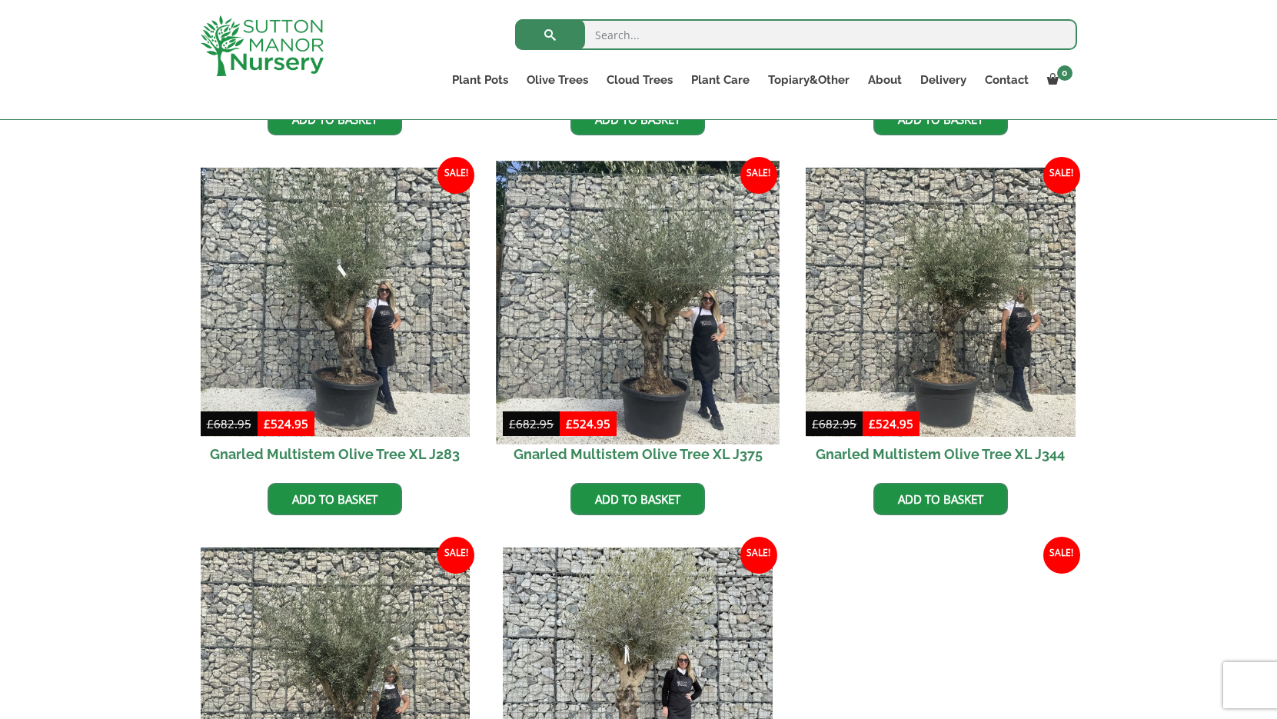
scroll to position [1765, 0]
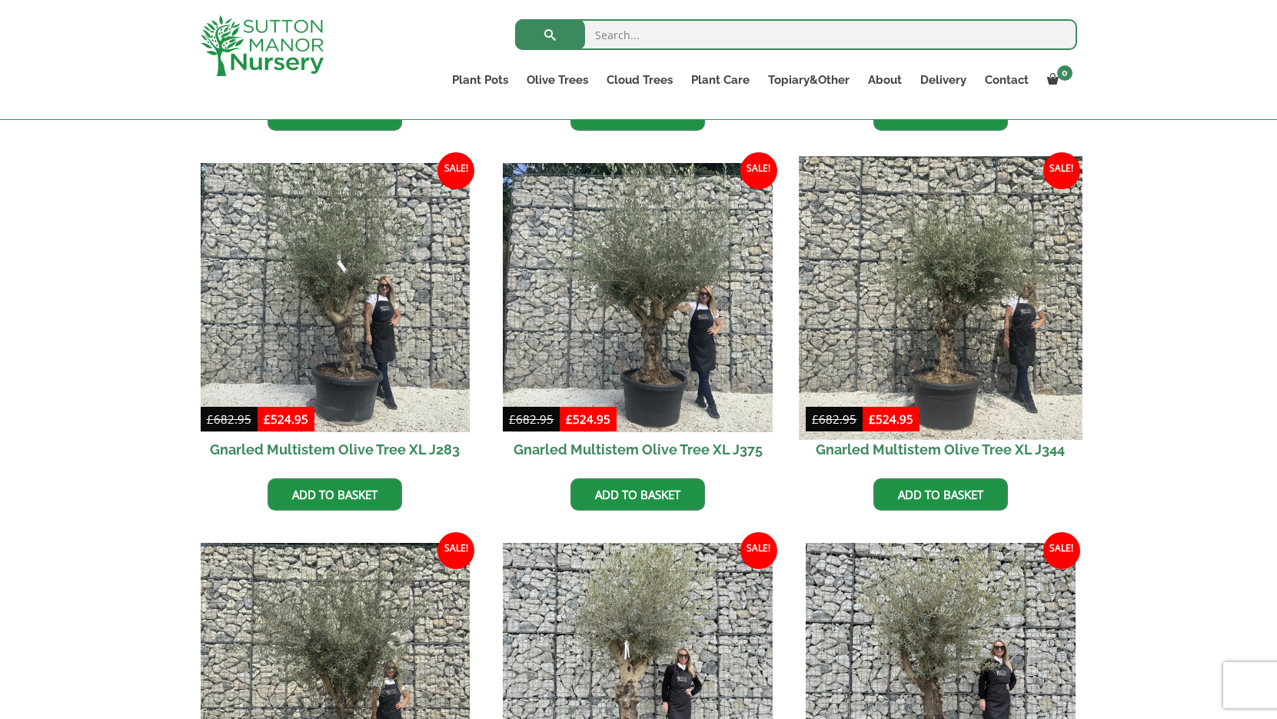
click at [928, 319] on img at bounding box center [940, 297] width 283 height 283
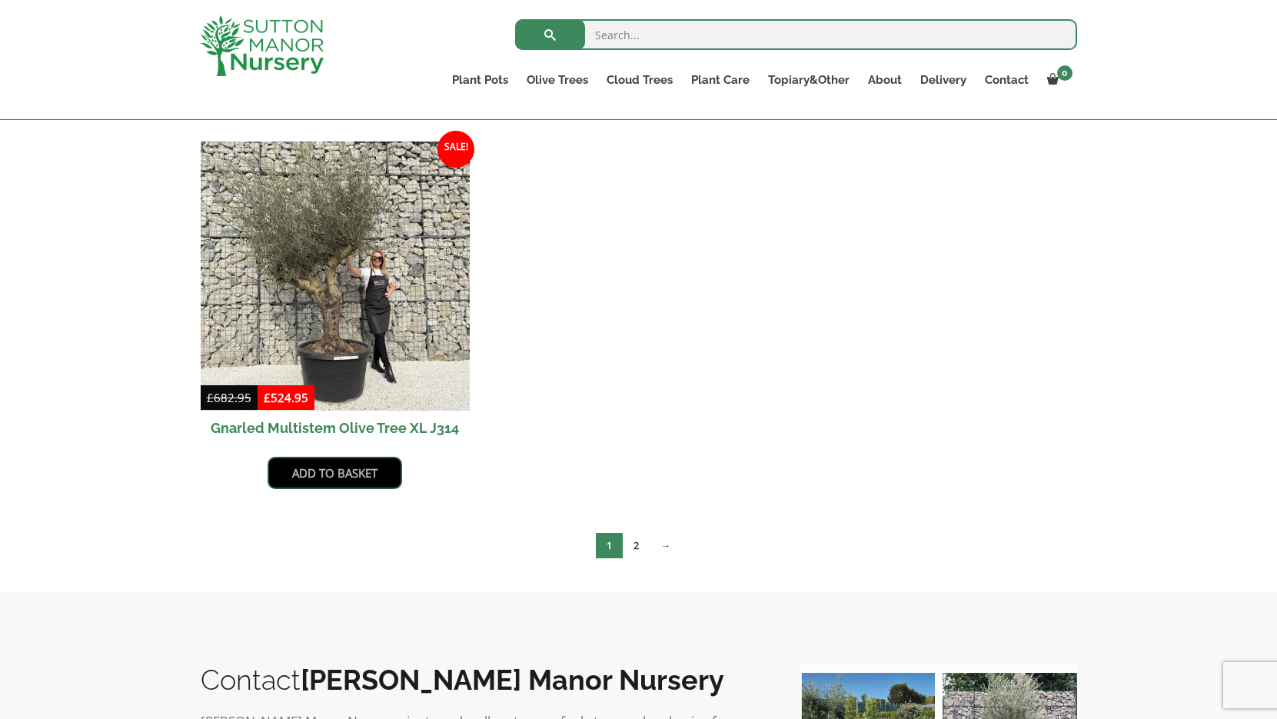
scroll to position [2928, 0]
click at [636, 544] on link "2" at bounding box center [636, 544] width 27 height 25
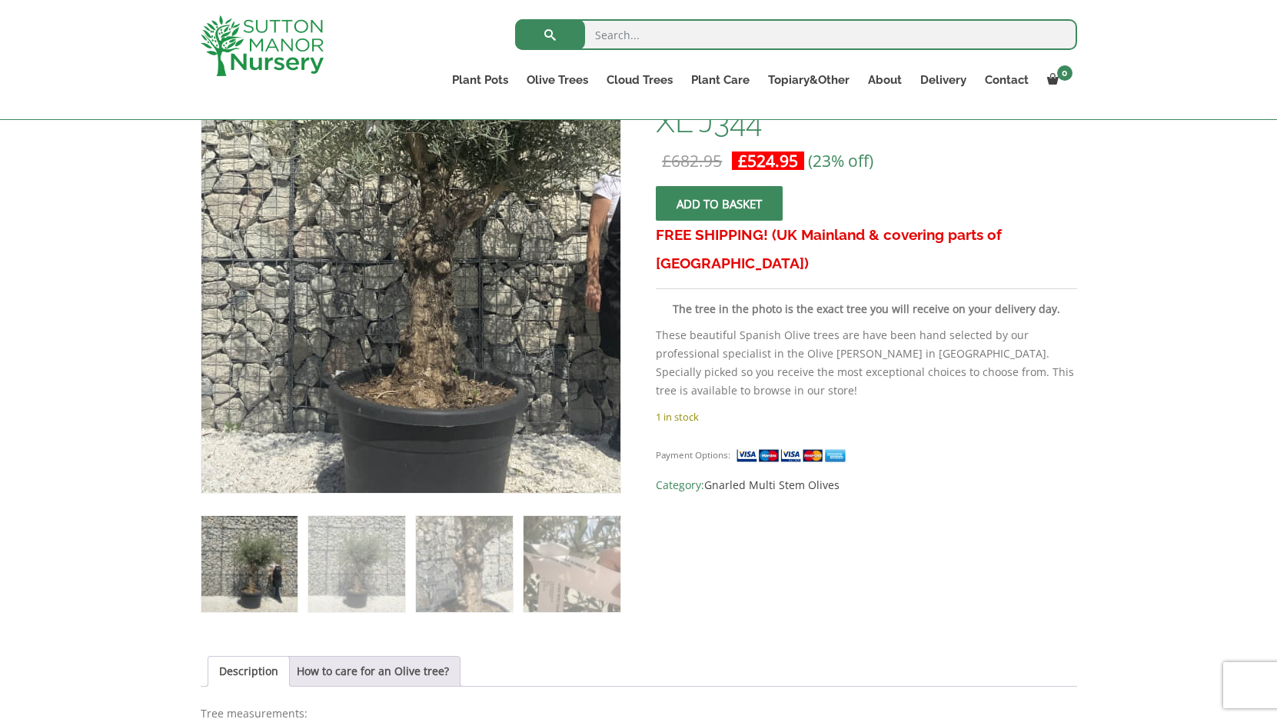
scroll to position [278, 0]
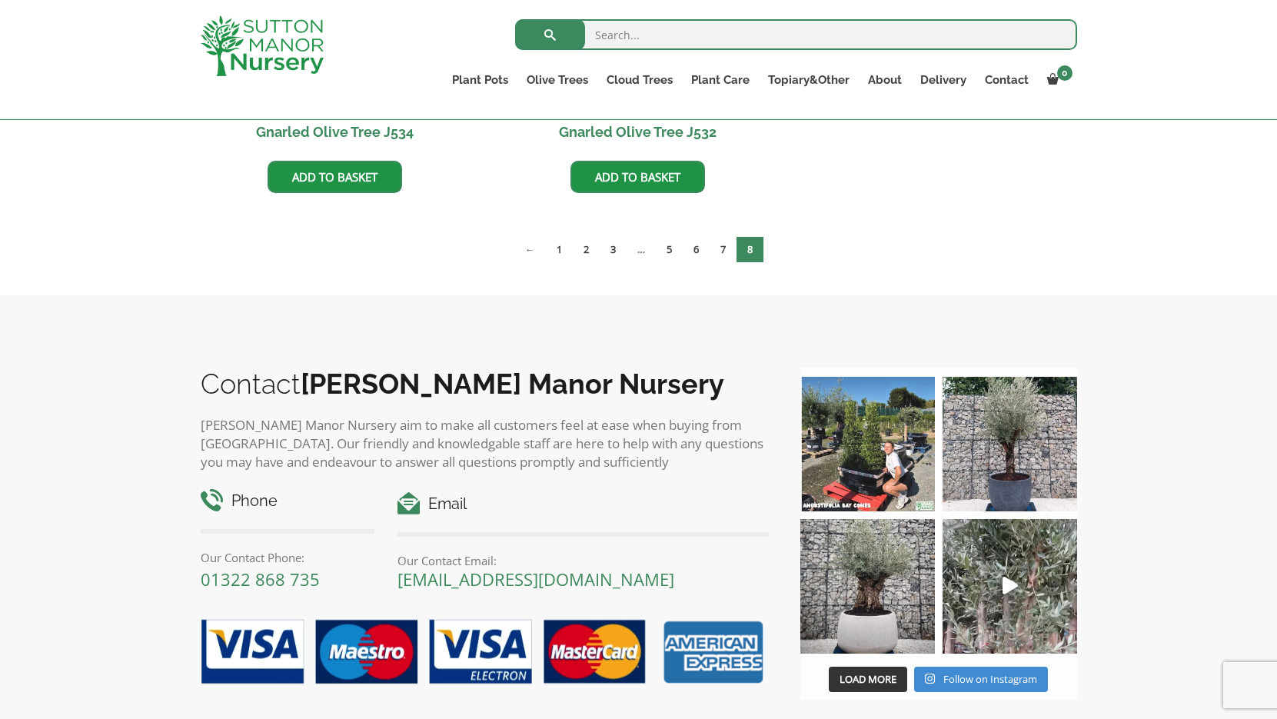
scroll to position [1456, 0]
